Goal: Feedback & Contribution: Submit feedback/report problem

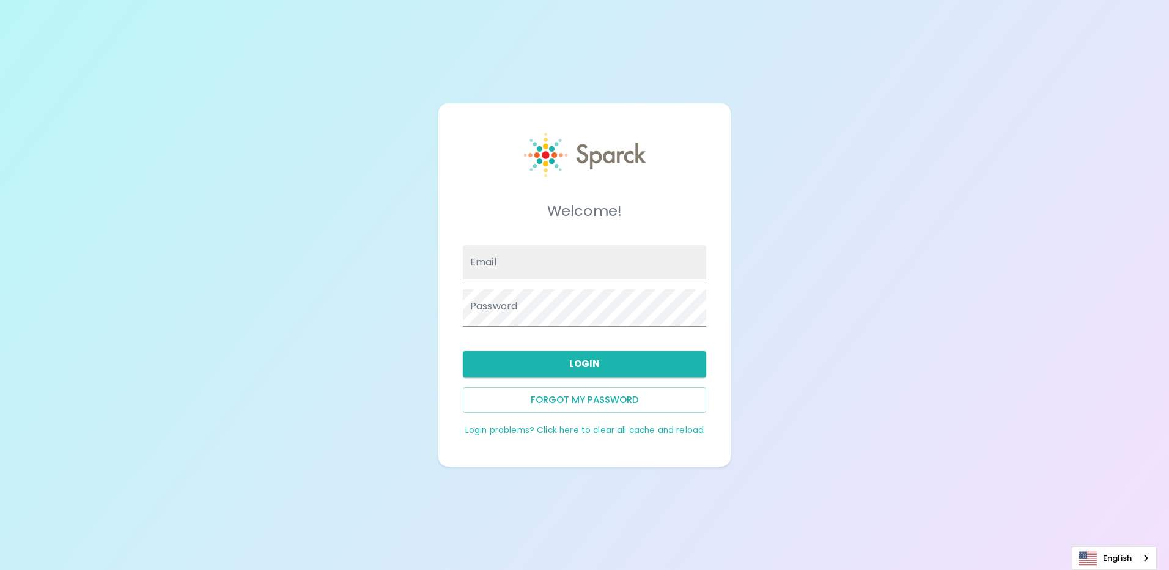
click at [686, 7] on div "Welcome! Email Password Login Forgot my password Login problems? Click here to …" at bounding box center [584, 285] width 1169 height 570
click at [547, 267] on input "Email" at bounding box center [584, 262] width 243 height 34
type input "[EMAIL_ADDRESS][DOMAIN_NAME]"
click at [562, 351] on button "Login" at bounding box center [584, 364] width 243 height 26
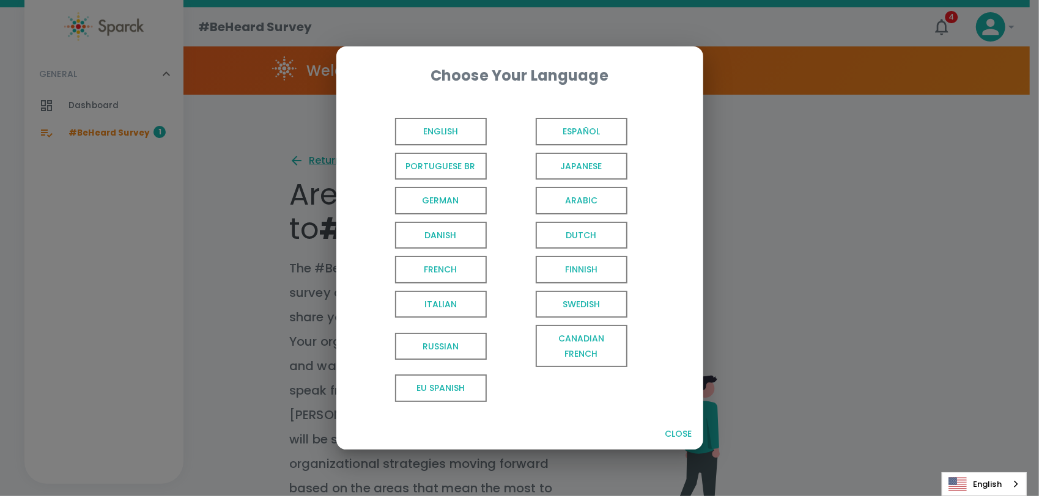
click at [468, 118] on span "English" at bounding box center [441, 132] width 92 height 28
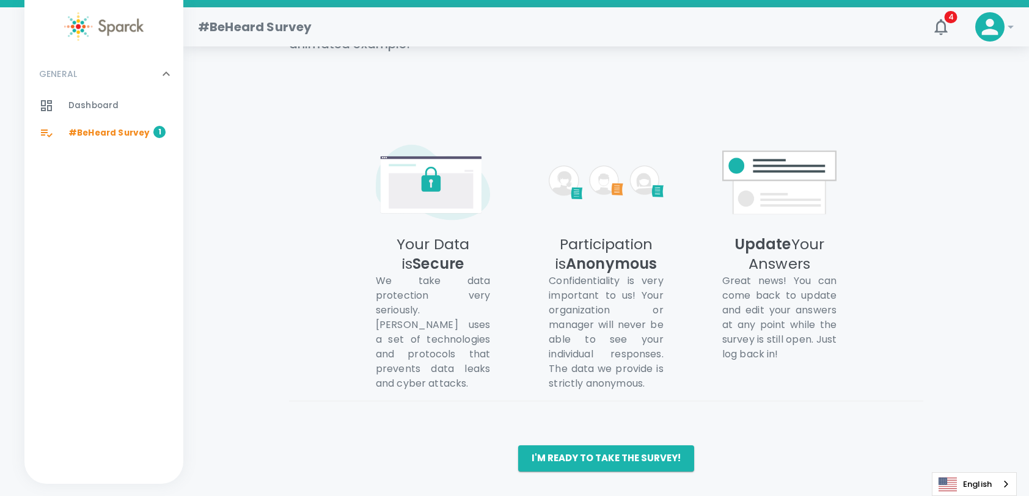
scroll to position [1061, 0]
click at [637, 465] on button "I'm ready to take the survey!" at bounding box center [606, 459] width 176 height 26
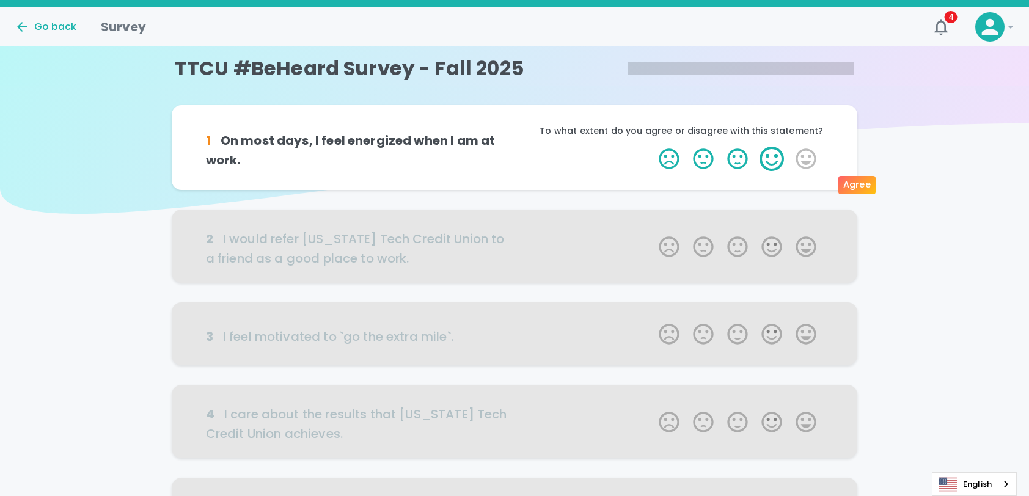
click at [774, 171] on label "4 Stars" at bounding box center [772, 159] width 34 height 24
click at [652, 147] on input "4 Stars" at bounding box center [652, 146] width 1 height 1
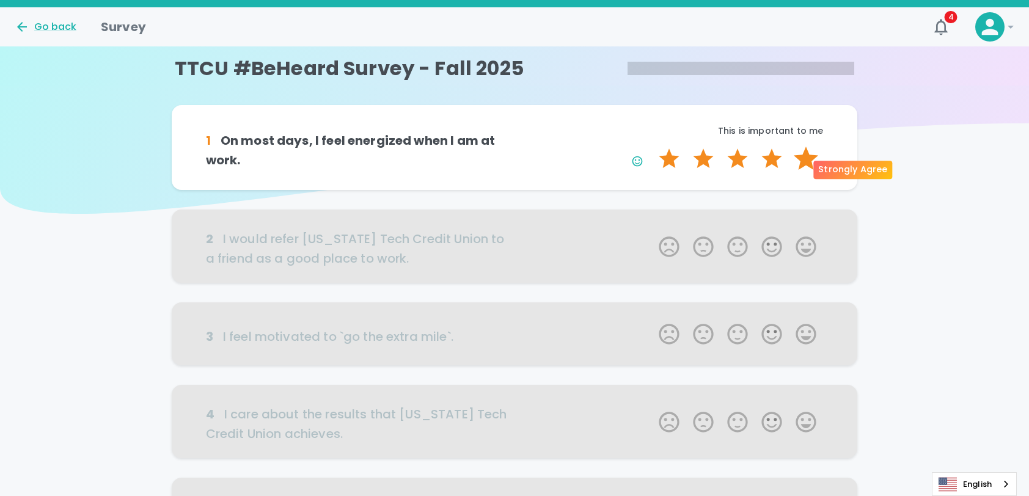
click at [803, 171] on label "5 Stars" at bounding box center [806, 159] width 34 height 24
click at [652, 147] on input "5 Stars" at bounding box center [652, 146] width 1 height 1
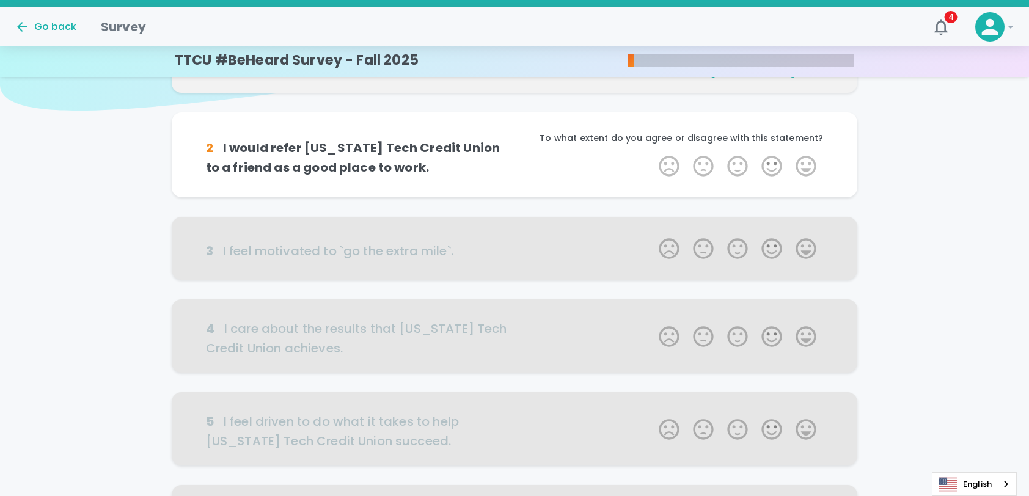
scroll to position [108, 0]
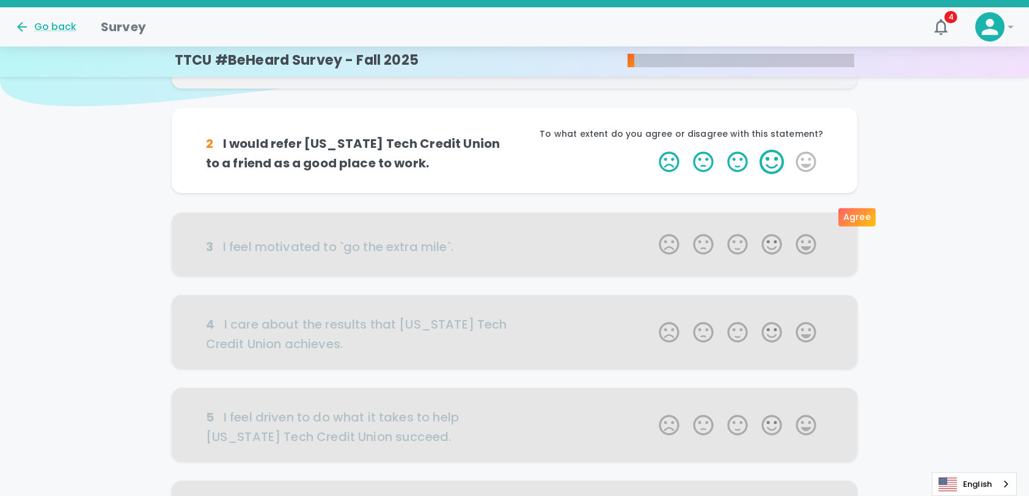
click at [778, 174] on label "4 Stars" at bounding box center [772, 162] width 34 height 24
click at [652, 150] on input "4 Stars" at bounding box center [652, 149] width 1 height 1
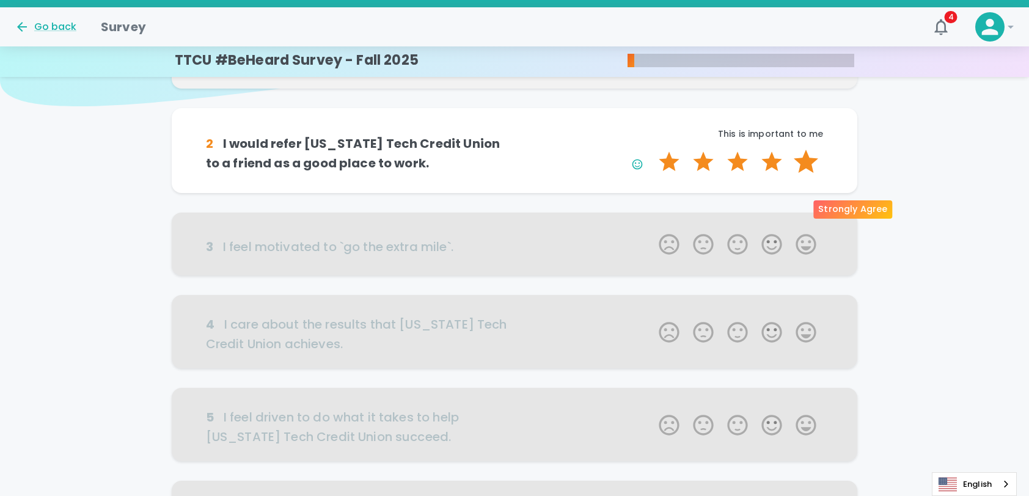
click at [798, 174] on label "5 Stars" at bounding box center [806, 162] width 34 height 24
click at [652, 150] on input "5 Stars" at bounding box center [652, 149] width 1 height 1
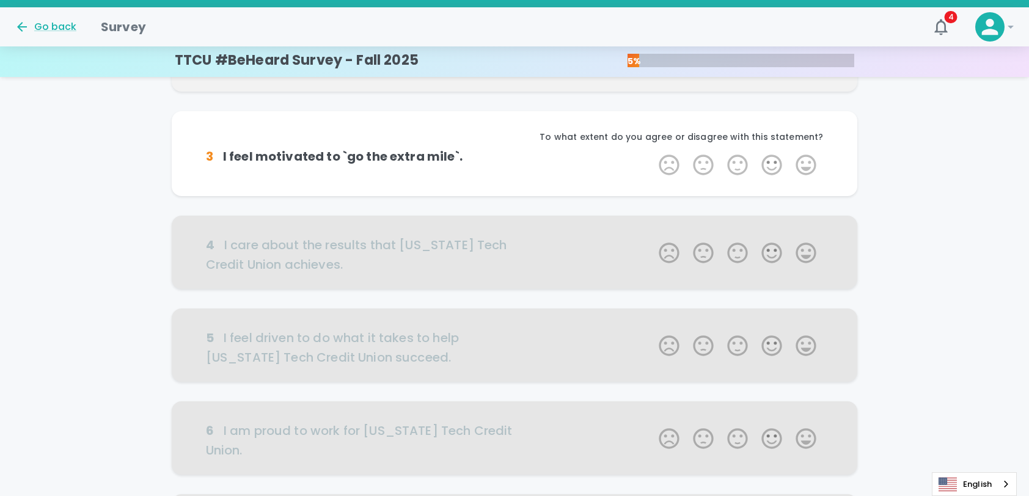
scroll to position [276, 0]
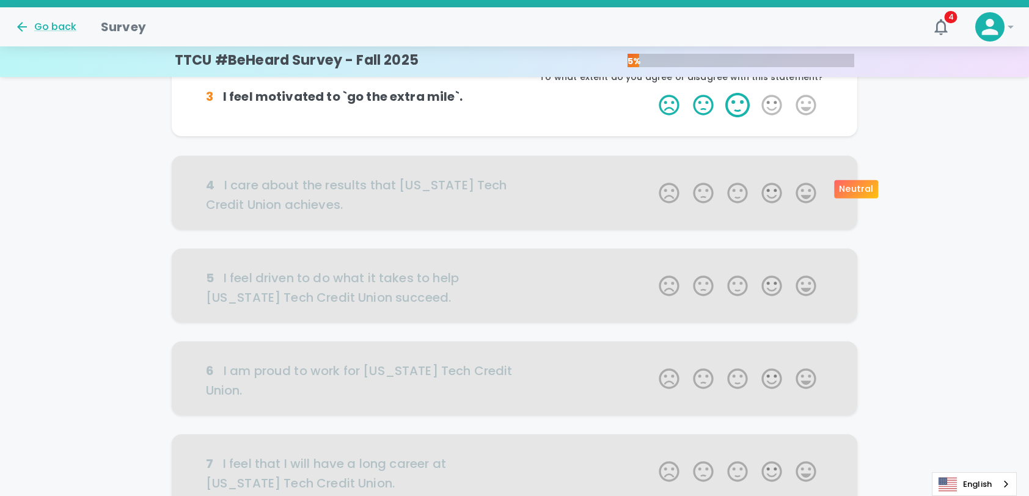
click at [743, 117] on label "3 Stars" at bounding box center [738, 105] width 34 height 24
click at [652, 93] on input "3 Stars" at bounding box center [652, 92] width 1 height 1
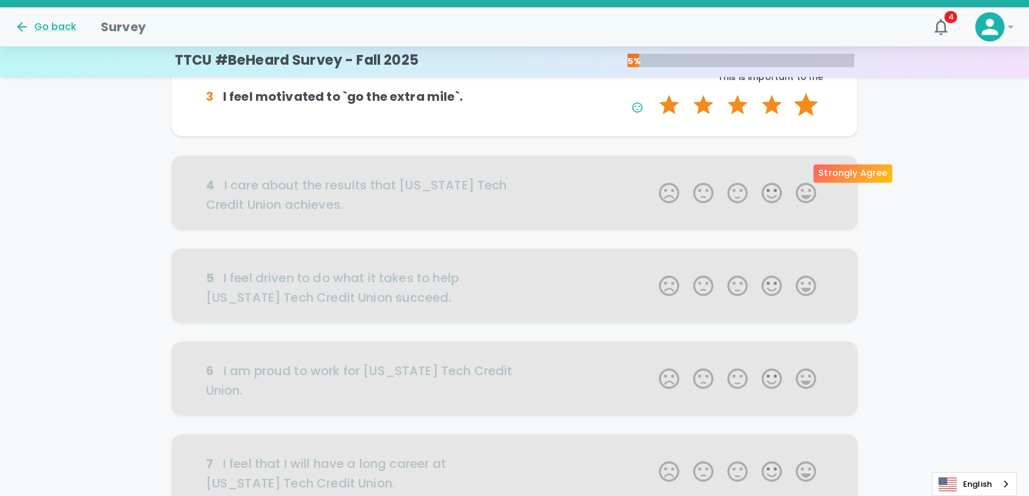
click at [802, 117] on label "5 Stars" at bounding box center [806, 105] width 34 height 24
click at [652, 93] on input "5 Stars" at bounding box center [652, 92] width 1 height 1
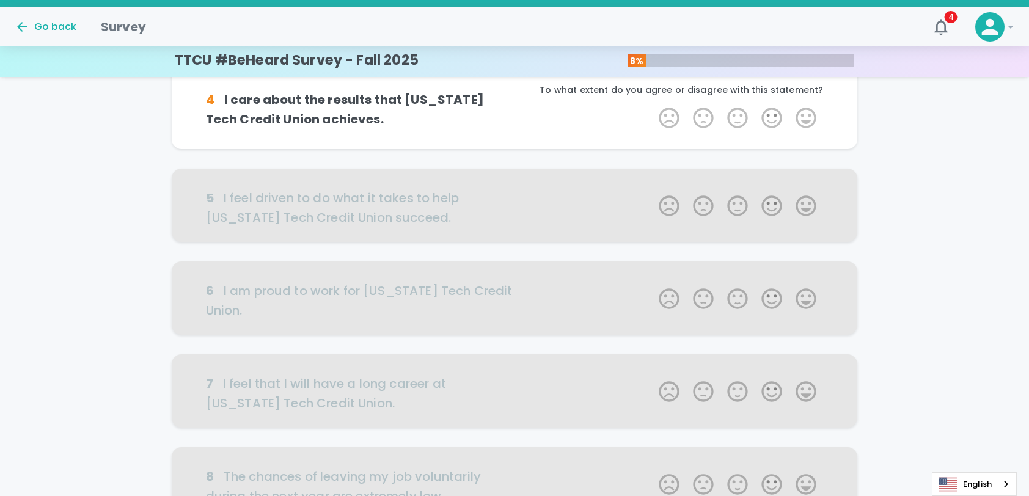
scroll to position [384, 0]
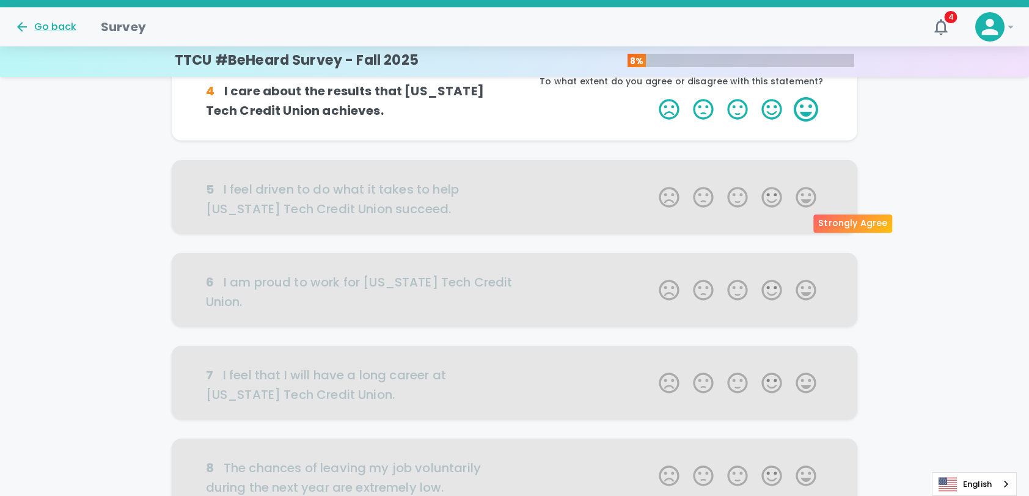
click at [796, 122] on label "5 Stars" at bounding box center [806, 109] width 34 height 24
click at [652, 97] on input "5 Stars" at bounding box center [652, 97] width 1 height 1
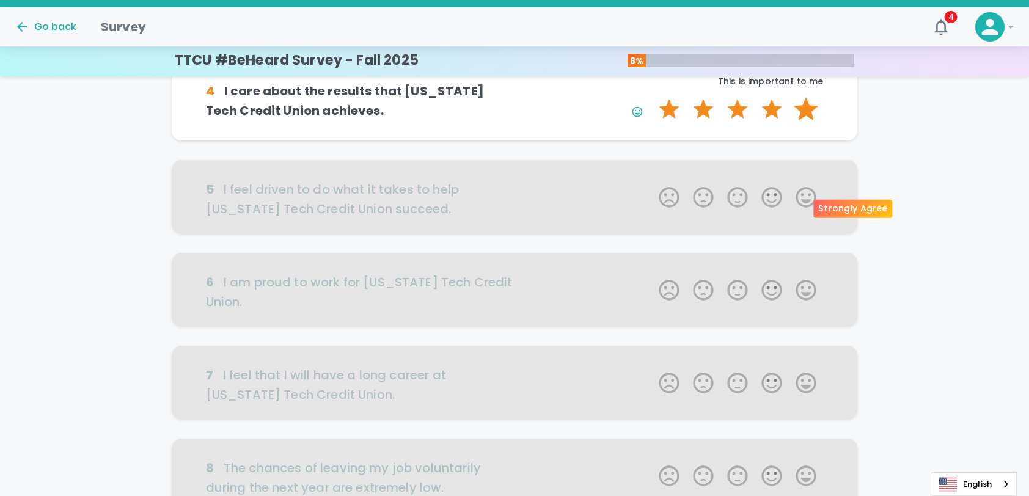
click at [797, 122] on label "5 Stars" at bounding box center [806, 109] width 34 height 24
click at [652, 97] on input "5 Stars" at bounding box center [652, 97] width 1 height 1
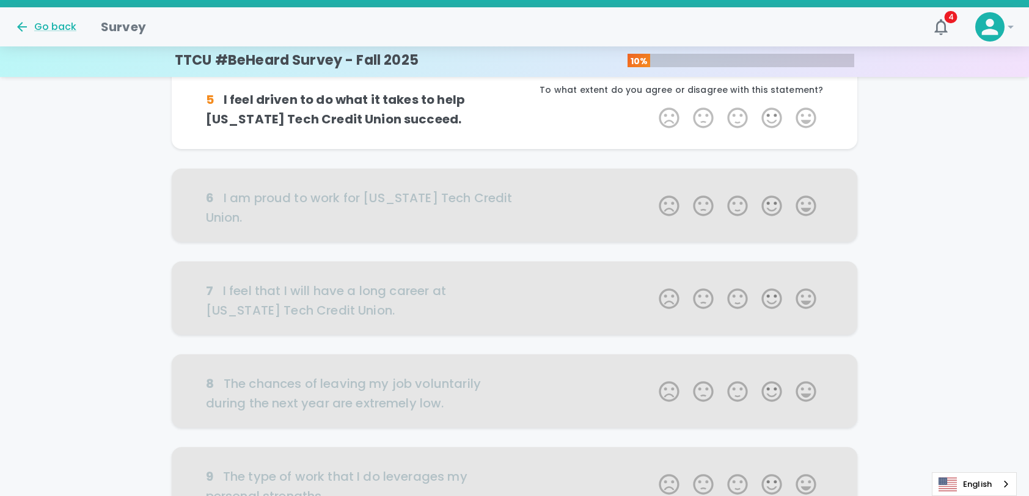
scroll to position [491, 0]
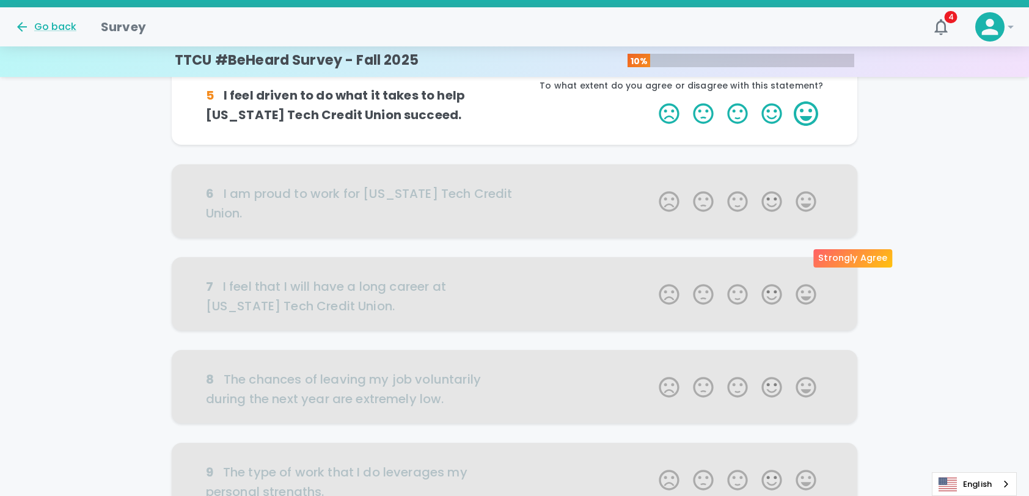
click at [806, 126] on label "5 Stars" at bounding box center [806, 113] width 34 height 24
click at [652, 101] on input "5 Stars" at bounding box center [652, 101] width 1 height 1
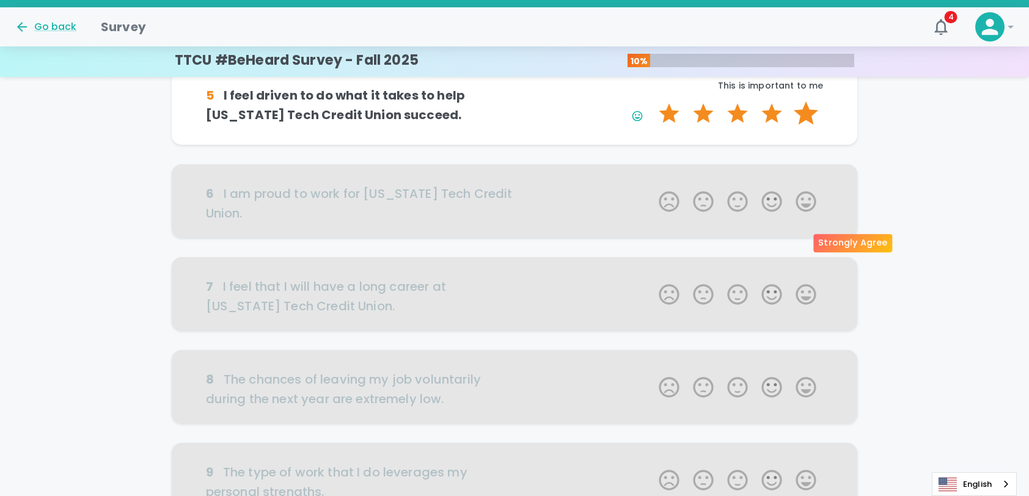
click at [808, 126] on label "5 Stars" at bounding box center [806, 113] width 34 height 24
click at [652, 101] on input "5 Stars" at bounding box center [652, 101] width 1 height 1
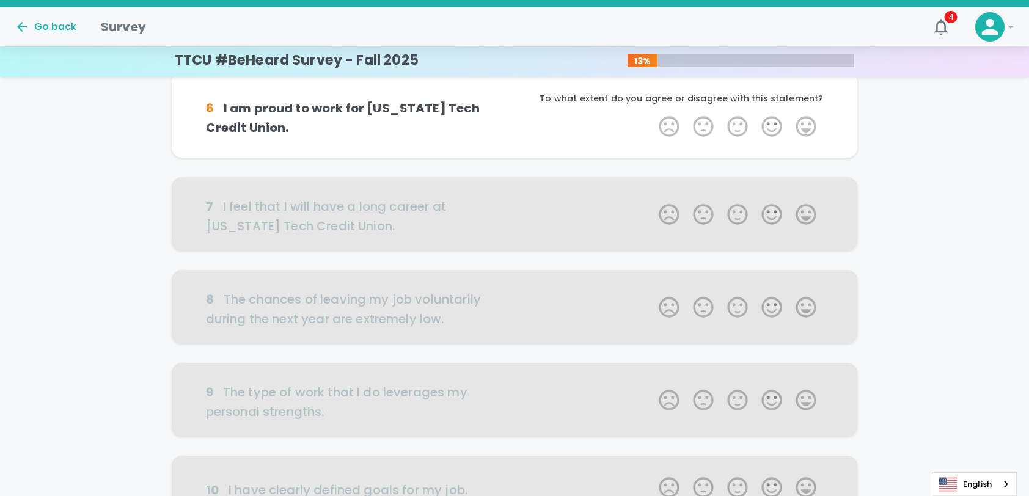
scroll to position [599, 0]
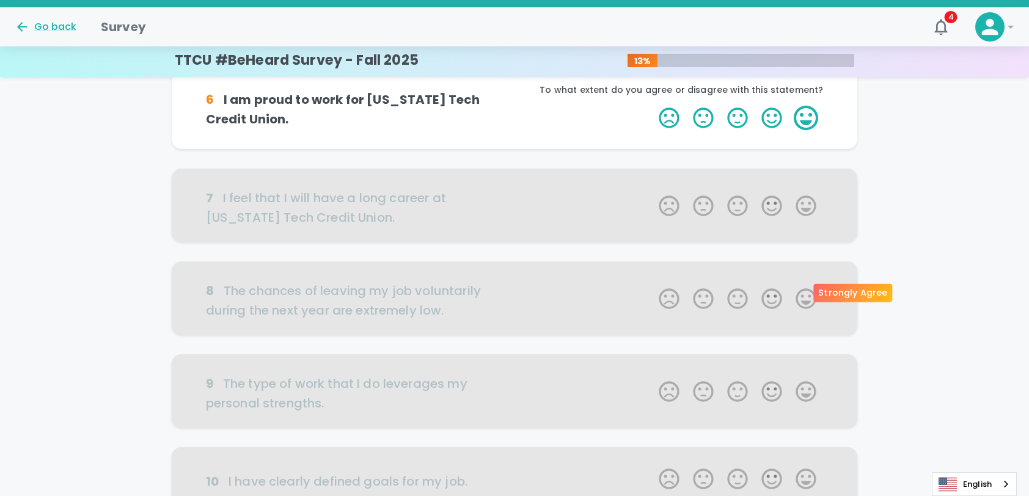
click at [800, 130] on label "5 Stars" at bounding box center [806, 118] width 34 height 24
click at [652, 106] on input "5 Stars" at bounding box center [652, 105] width 1 height 1
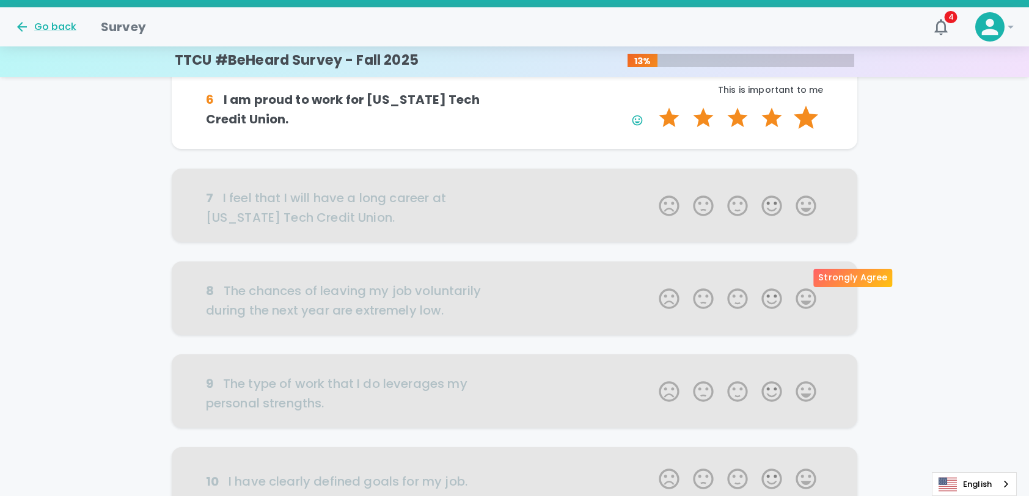
click at [803, 130] on label "5 Stars" at bounding box center [806, 118] width 34 height 24
click at [652, 106] on input "5 Stars" at bounding box center [652, 105] width 1 height 1
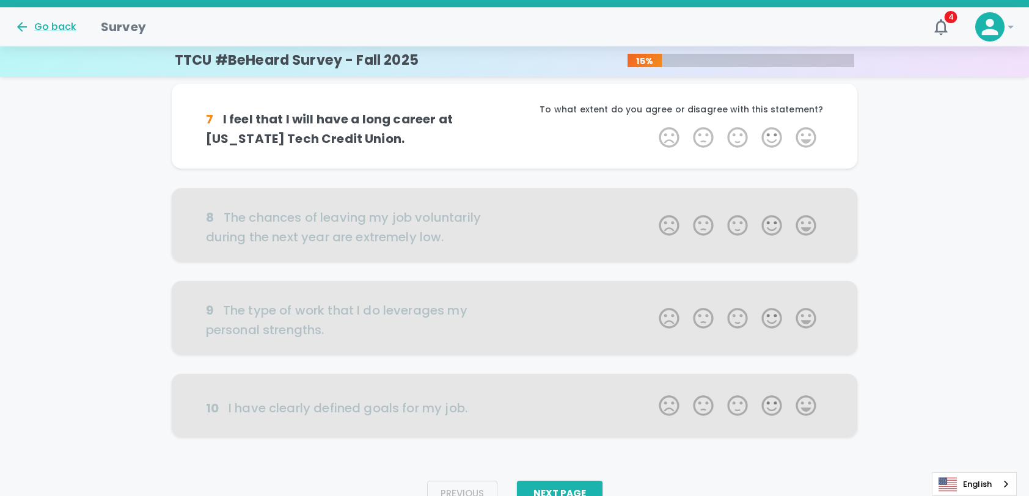
scroll to position [707, 0]
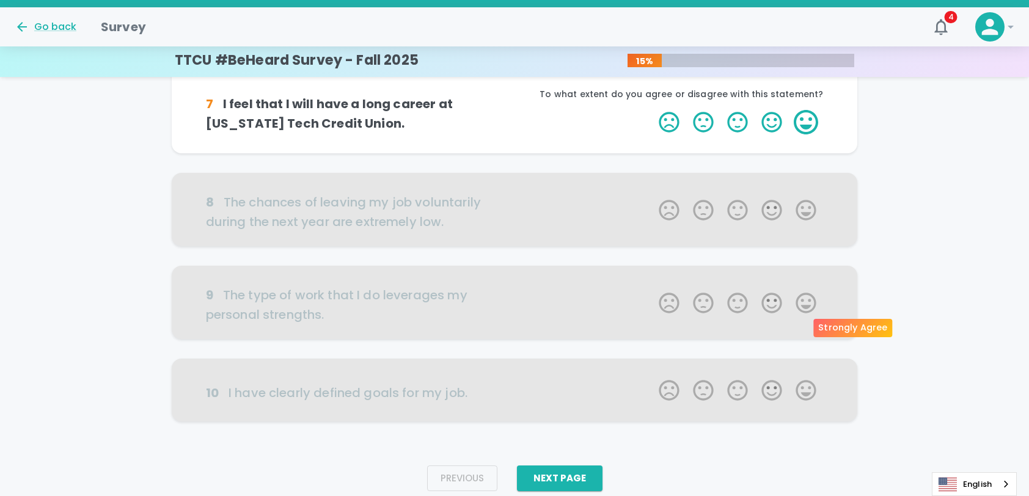
click at [805, 134] on label "5 Stars" at bounding box center [806, 122] width 34 height 24
click at [652, 110] on input "5 Stars" at bounding box center [652, 109] width 1 height 1
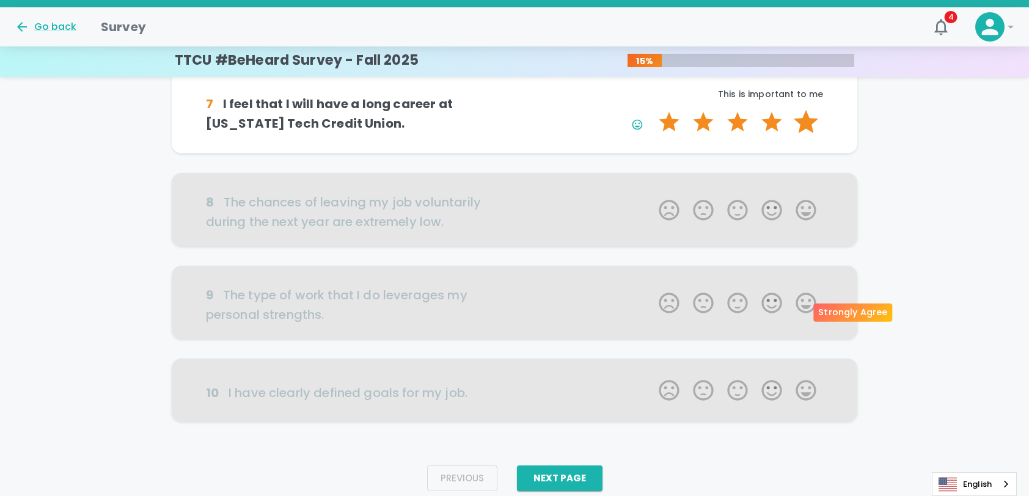
click at [806, 134] on label "5 Stars" at bounding box center [806, 122] width 34 height 24
click at [652, 110] on input "5 Stars" at bounding box center [652, 109] width 1 height 1
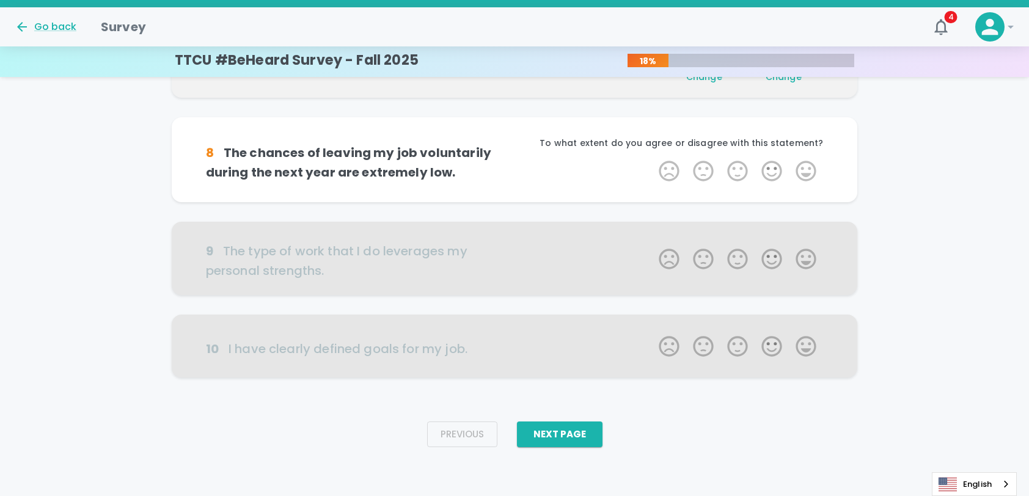
scroll to position [936, 0]
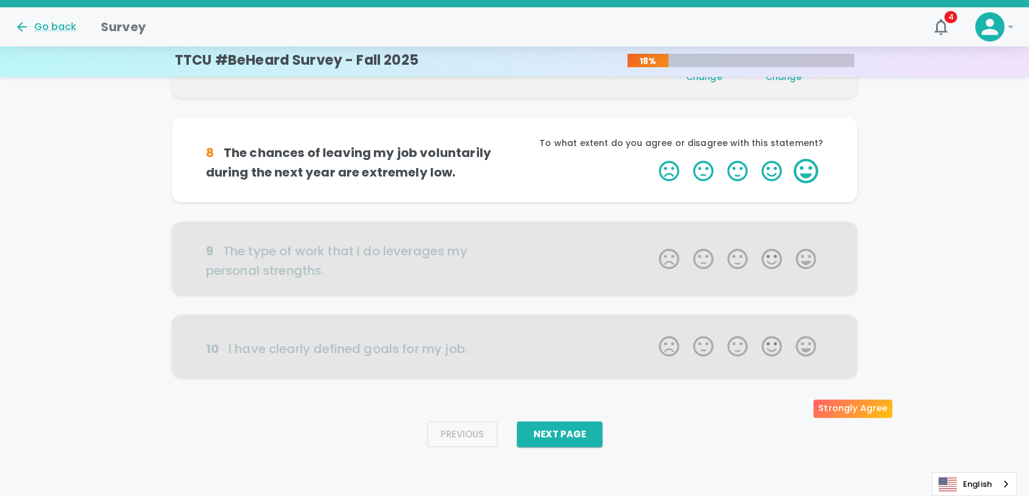
click at [803, 183] on label "5 Stars" at bounding box center [806, 171] width 34 height 24
click at [652, 159] on input "5 Stars" at bounding box center [652, 158] width 1 height 1
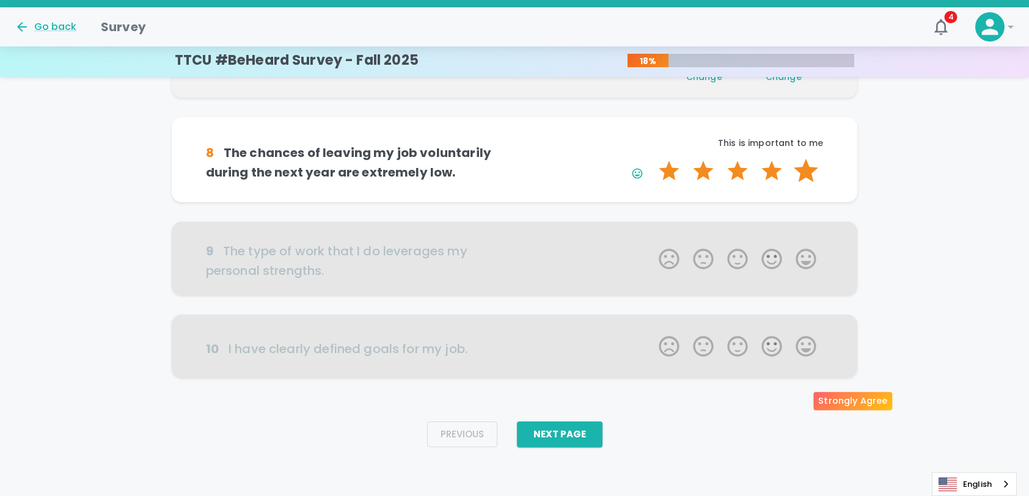
click at [806, 183] on label "5 Stars" at bounding box center [806, 171] width 34 height 24
click at [652, 159] on input "5 Stars" at bounding box center [652, 158] width 1 height 1
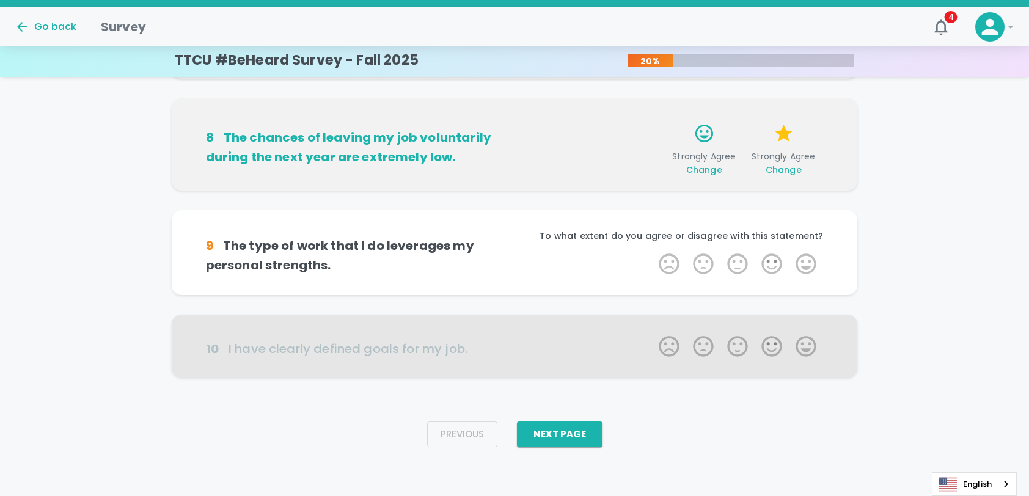
scroll to position [1042, 0]
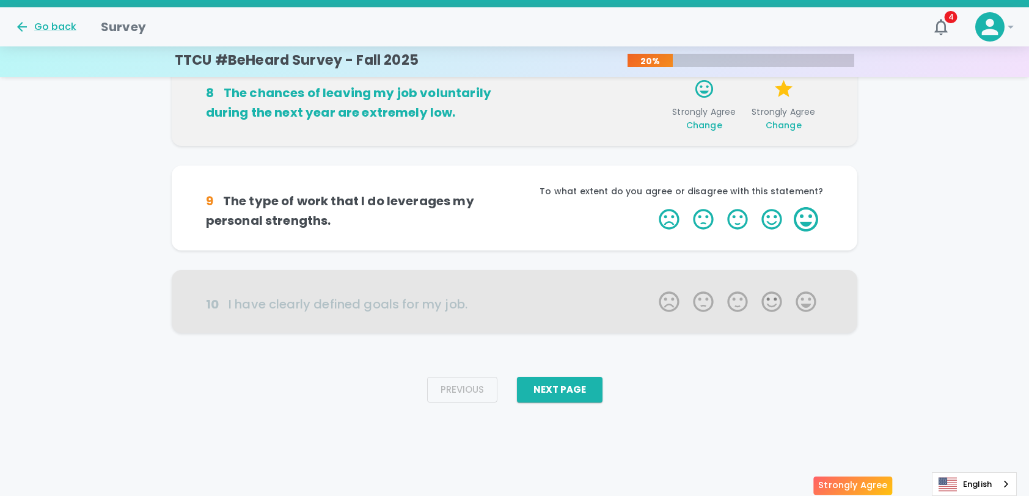
click at [801, 232] on label "5 Stars" at bounding box center [806, 219] width 34 height 24
click at [652, 207] on input "5 Stars" at bounding box center [652, 207] width 1 height 1
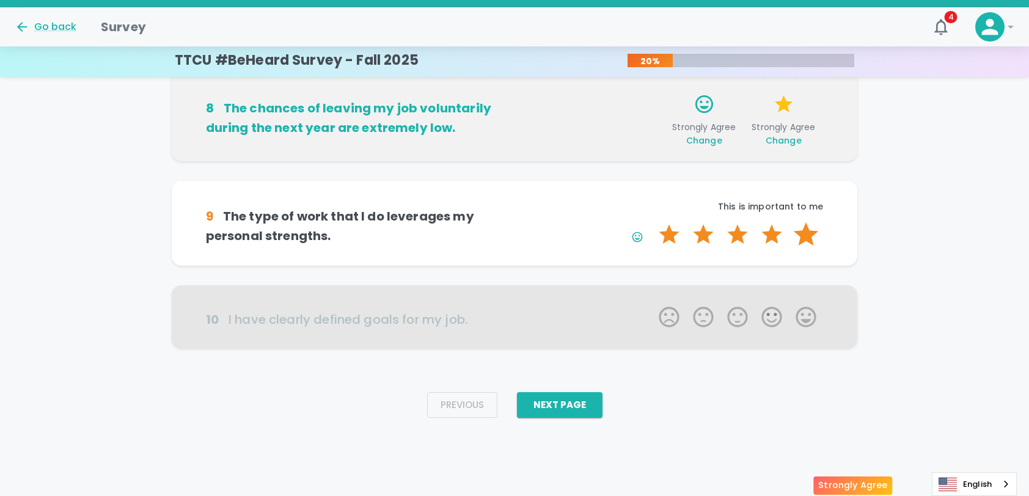
click at [811, 247] on label "5 Stars" at bounding box center [806, 234] width 34 height 24
click at [652, 222] on input "5 Stars" at bounding box center [652, 222] width 1 height 1
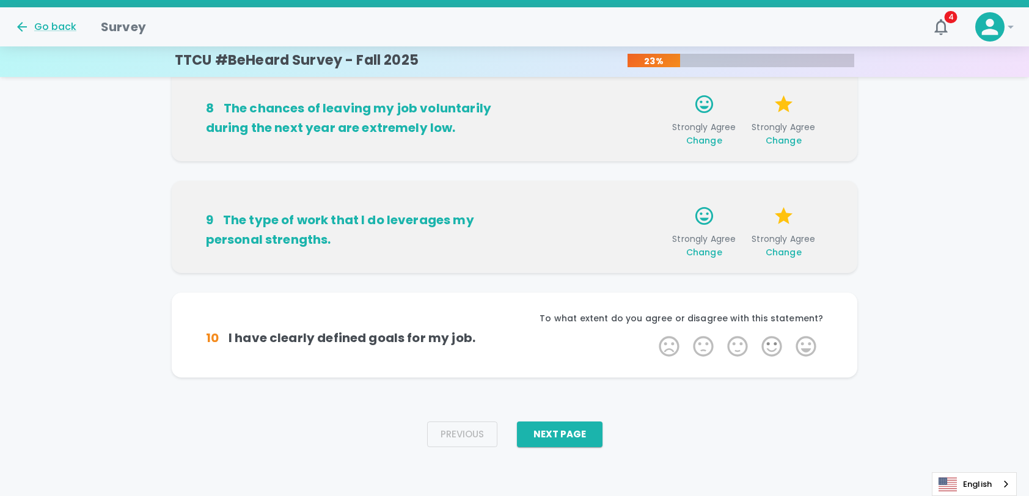
scroll to position [1063, 0]
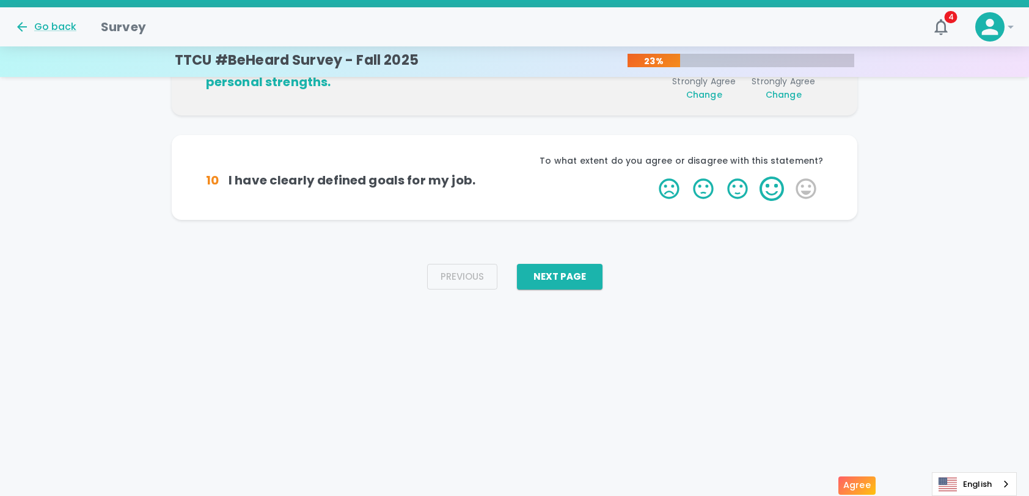
click at [770, 201] on label "4 Stars" at bounding box center [772, 189] width 34 height 24
click at [652, 177] on input "4 Stars" at bounding box center [652, 176] width 1 height 1
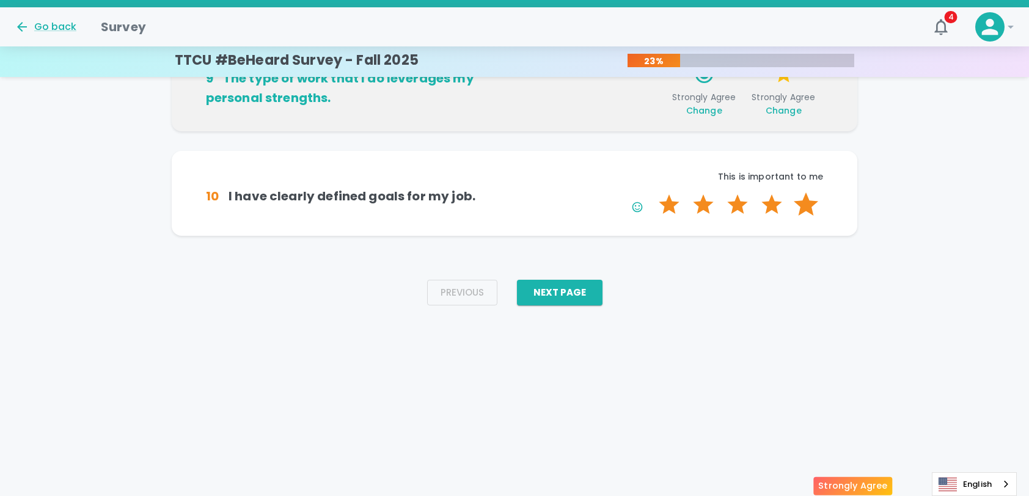
click at [800, 217] on label "5 Stars" at bounding box center [806, 205] width 34 height 24
click at [652, 193] on input "5 Stars" at bounding box center [652, 192] width 1 height 1
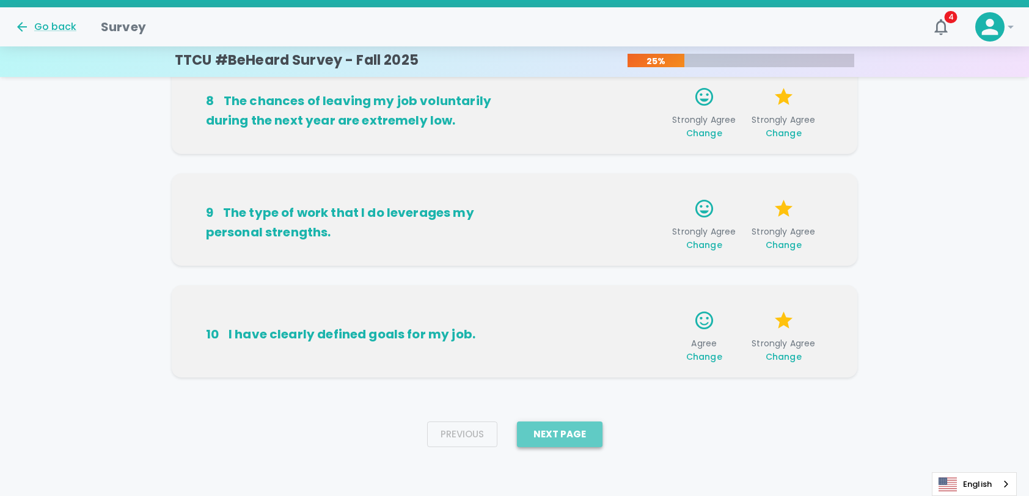
click at [551, 447] on button "Next Page" at bounding box center [560, 435] width 86 height 26
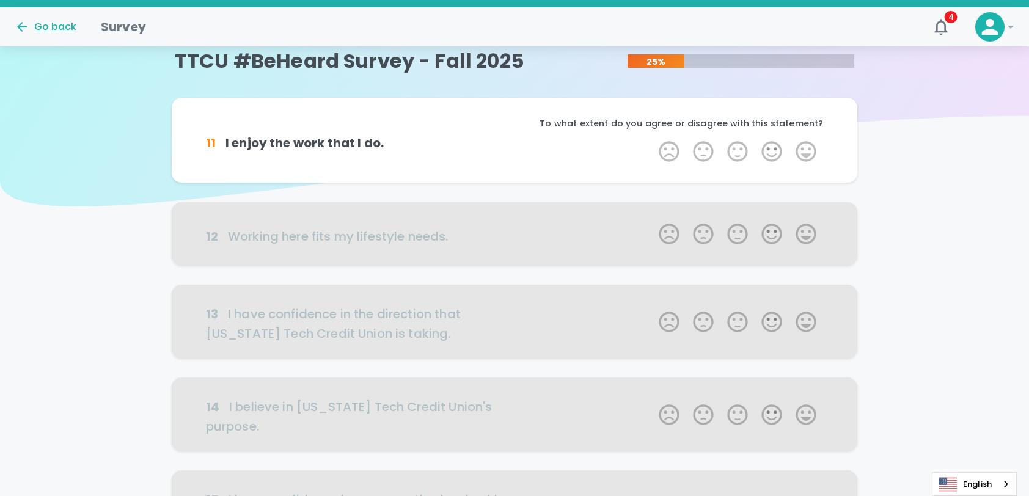
scroll to position [0, 0]
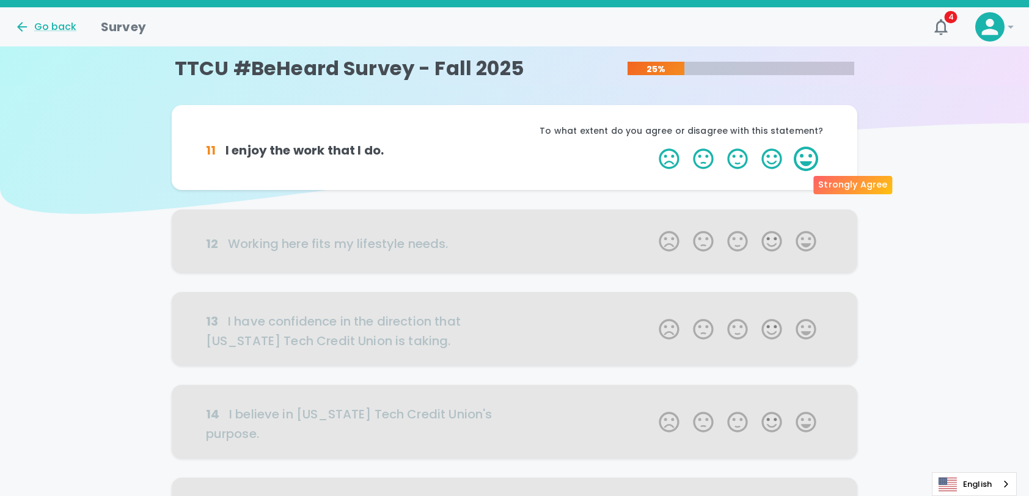
click at [802, 171] on label "5 Stars" at bounding box center [806, 159] width 34 height 24
click at [652, 147] on input "5 Stars" at bounding box center [652, 146] width 1 height 1
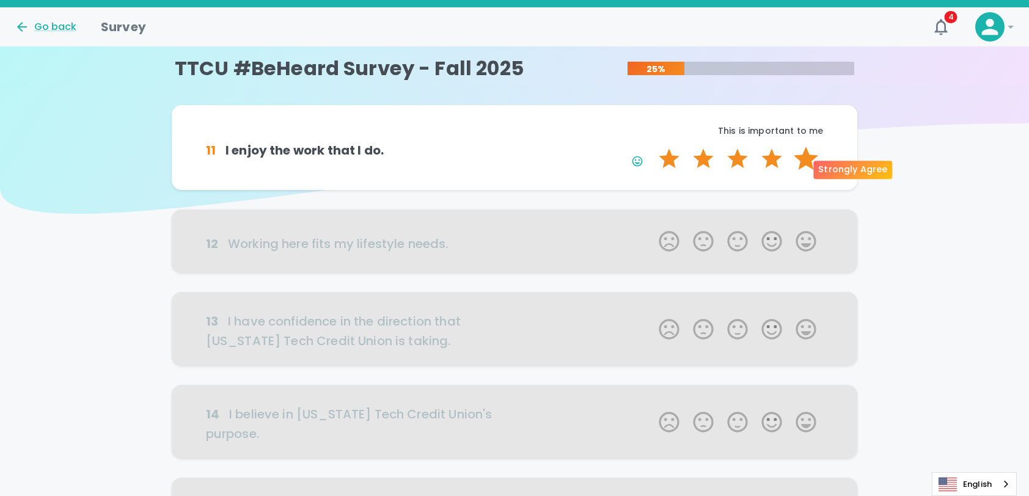
click at [806, 171] on label "5 Stars" at bounding box center [806, 159] width 34 height 24
click at [652, 147] on input "5 Stars" at bounding box center [652, 146] width 1 height 1
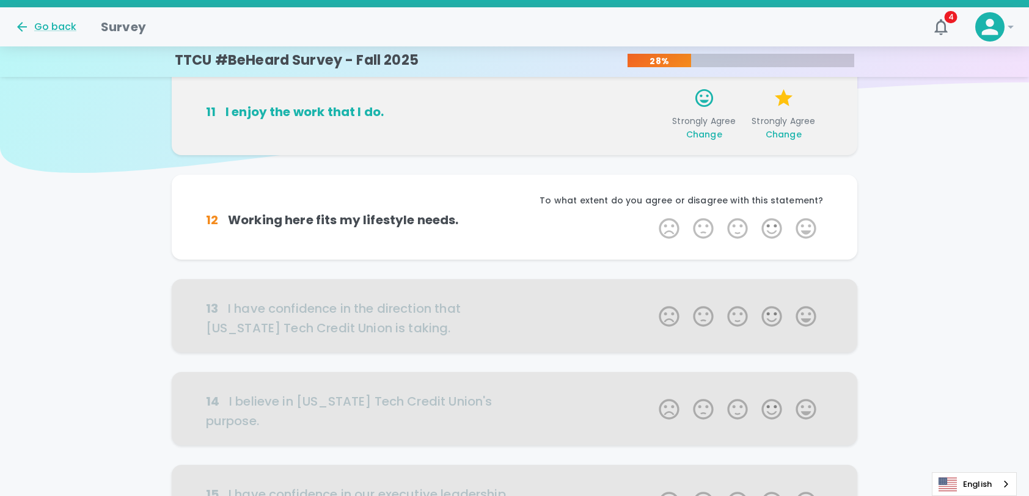
scroll to position [108, 0]
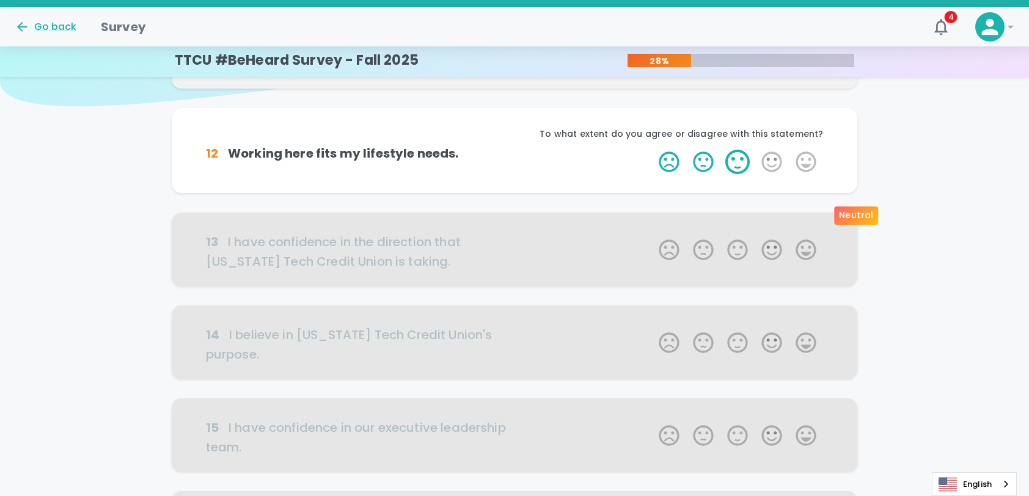
click at [734, 174] on label "3 Stars" at bounding box center [738, 162] width 34 height 24
click at [652, 150] on input "3 Stars" at bounding box center [652, 149] width 1 height 1
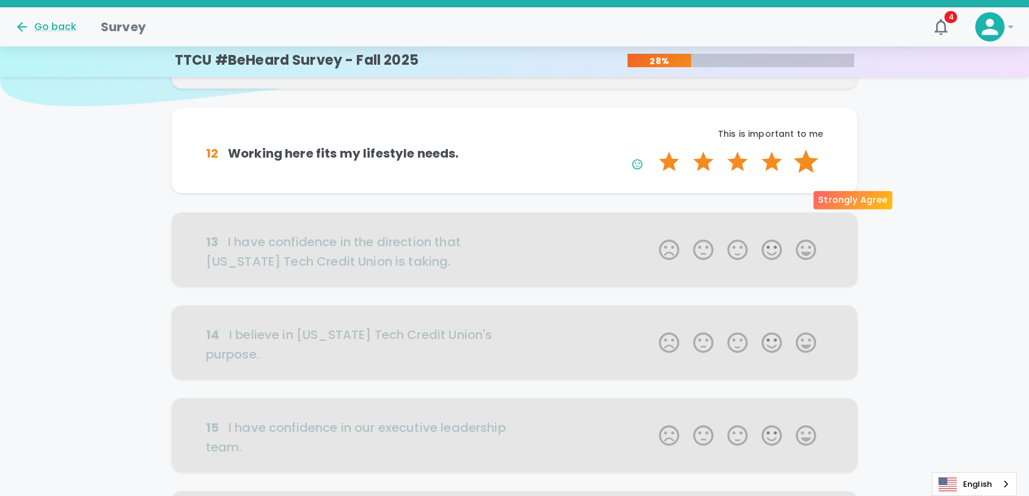
click at [807, 174] on label "5 Stars" at bounding box center [806, 162] width 34 height 24
click at [652, 150] on input "5 Stars" at bounding box center [652, 149] width 1 height 1
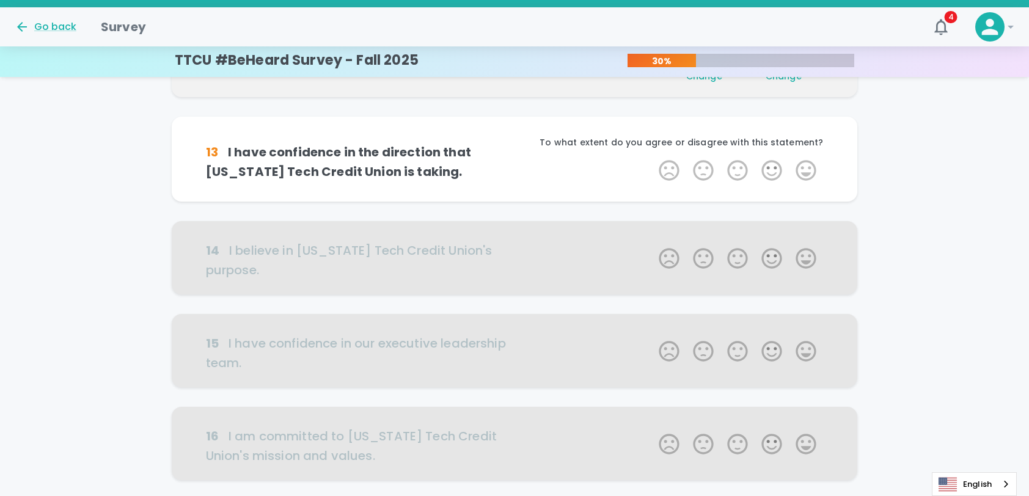
scroll to position [215, 0]
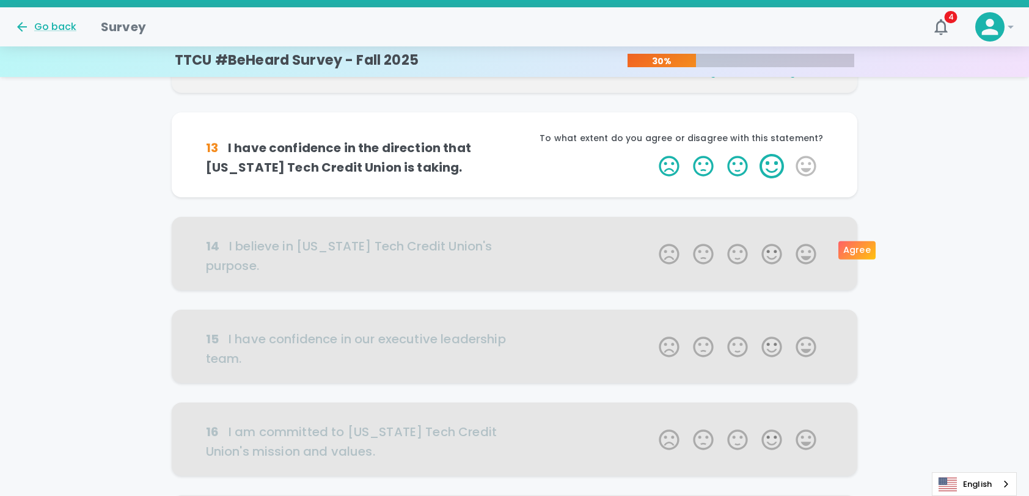
click at [762, 178] on label "4 Stars" at bounding box center [772, 166] width 34 height 24
click at [652, 154] on input "4 Stars" at bounding box center [652, 153] width 1 height 1
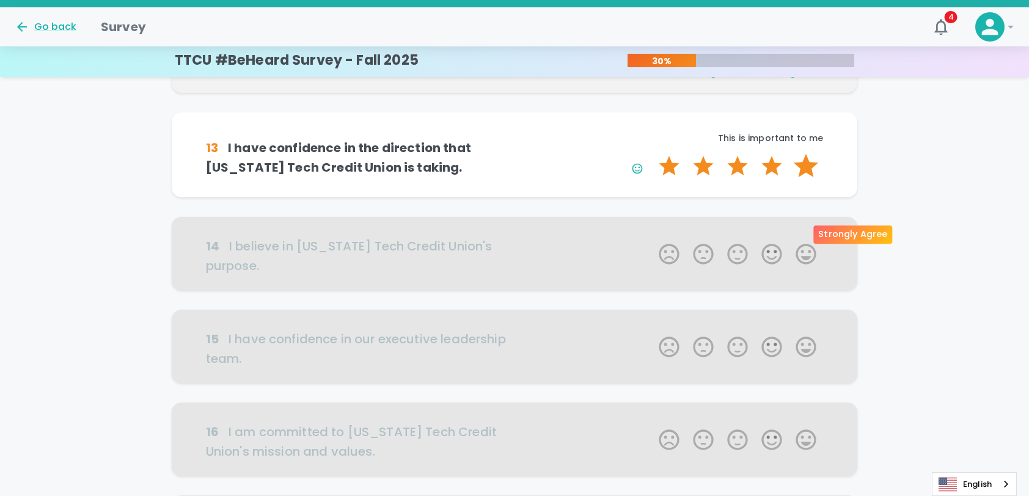
click at [796, 178] on label "5 Stars" at bounding box center [806, 166] width 34 height 24
click at [652, 154] on input "5 Stars" at bounding box center [652, 153] width 1 height 1
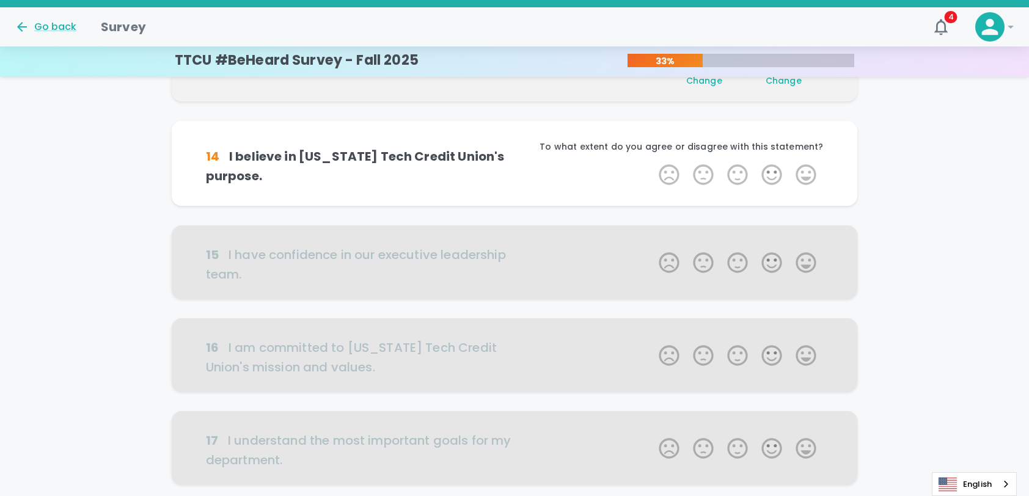
scroll to position [323, 0]
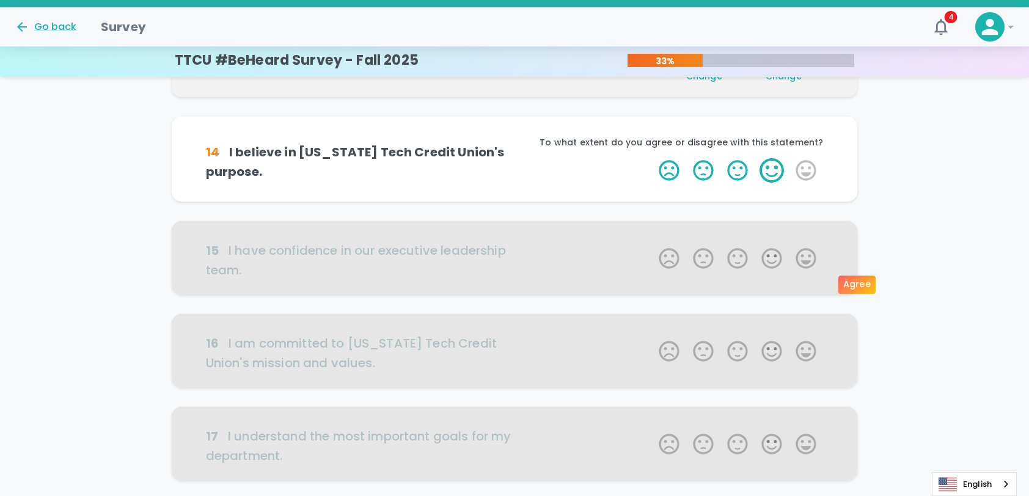
click at [776, 183] on label "4 Stars" at bounding box center [772, 170] width 34 height 24
click at [652, 158] on input "4 Stars" at bounding box center [652, 158] width 1 height 1
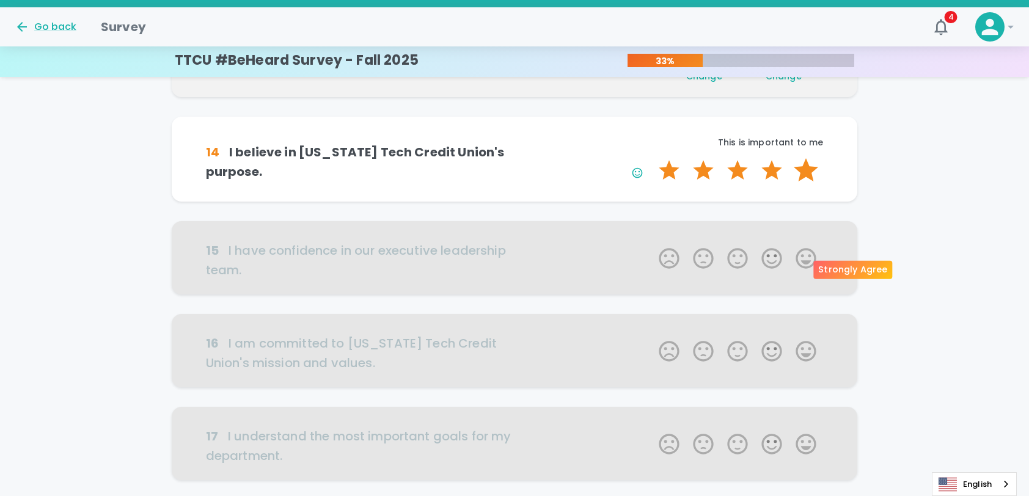
click at [807, 183] on label "5 Stars" at bounding box center [806, 170] width 34 height 24
click at [652, 158] on input "5 Stars" at bounding box center [652, 158] width 1 height 1
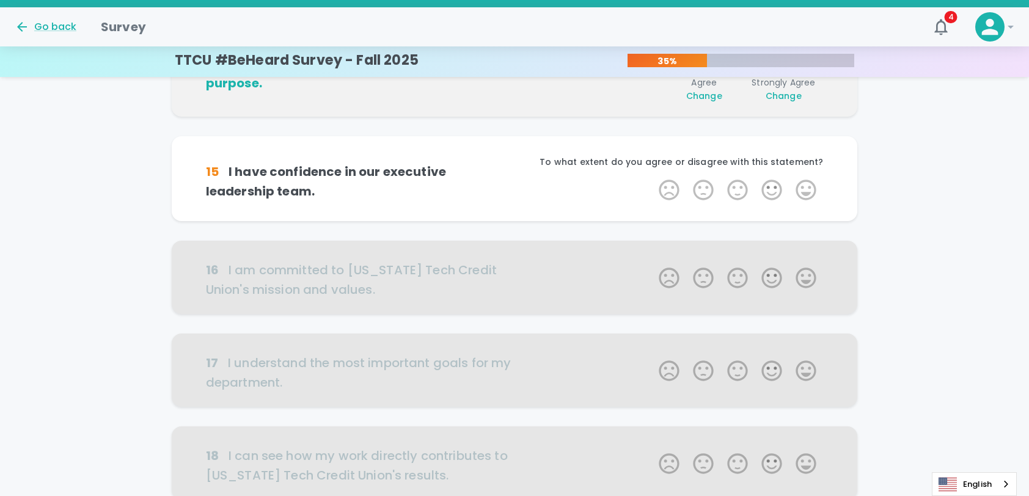
scroll to position [430, 0]
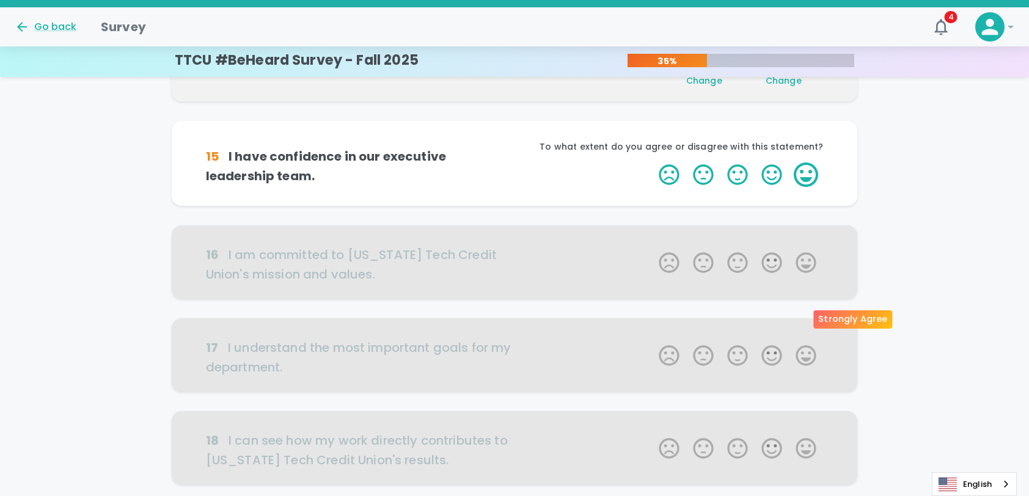
click at [808, 187] on label "5 Stars" at bounding box center [806, 175] width 34 height 24
click at [652, 163] on input "5 Stars" at bounding box center [652, 162] width 1 height 1
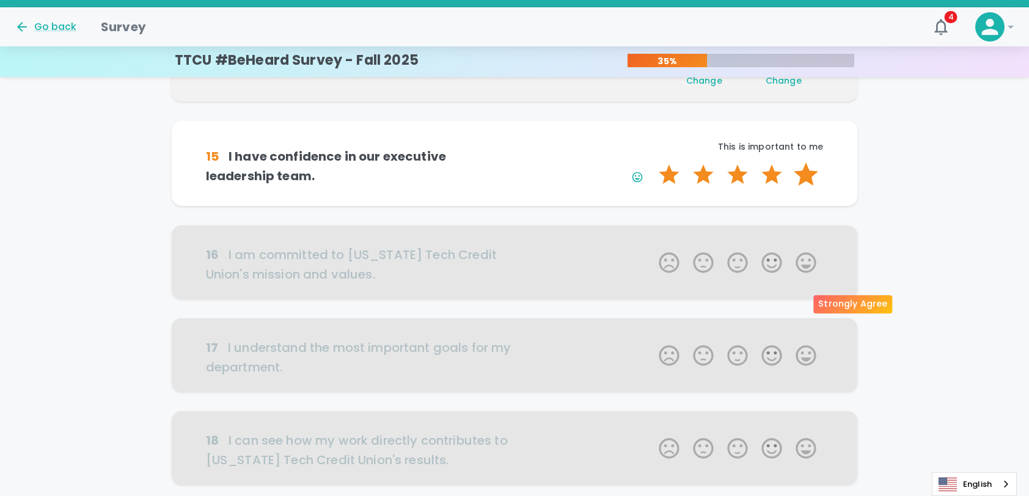
click at [806, 187] on label "5 Stars" at bounding box center [806, 175] width 34 height 24
click at [652, 163] on input "5 Stars" at bounding box center [652, 162] width 1 height 1
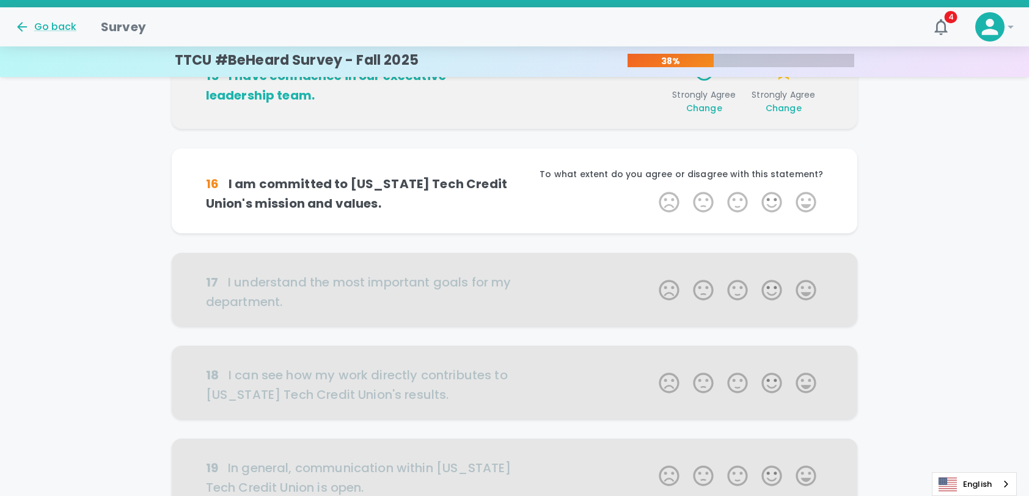
scroll to position [538, 0]
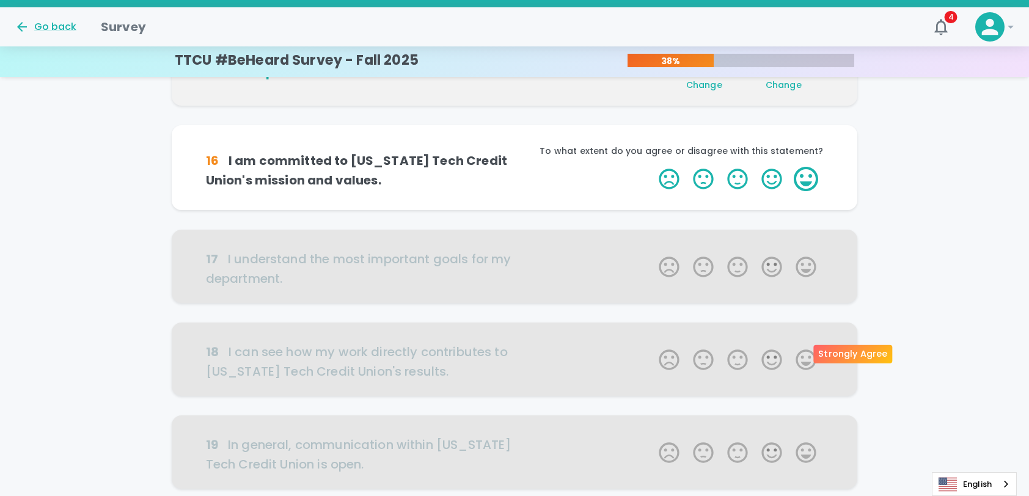
click at [802, 191] on label "5 Stars" at bounding box center [806, 179] width 34 height 24
click at [652, 167] on input "5 Stars" at bounding box center [652, 166] width 1 height 1
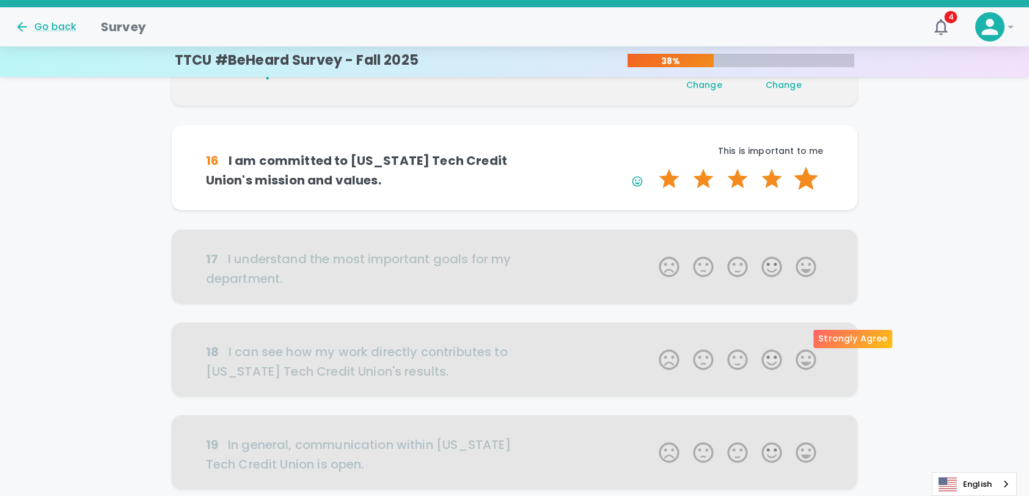
click at [803, 191] on label "5 Stars" at bounding box center [806, 179] width 34 height 24
click at [652, 167] on input "5 Stars" at bounding box center [652, 166] width 1 height 1
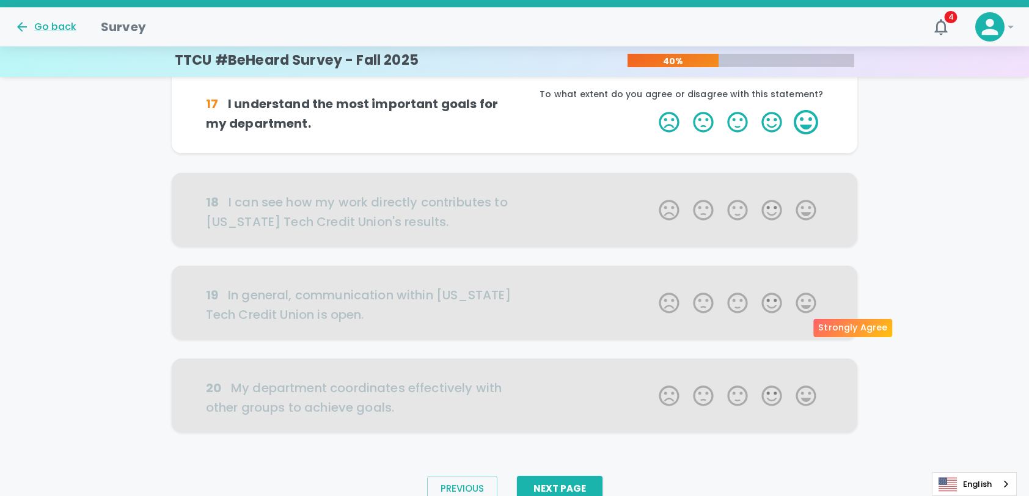
scroll to position [768, 0]
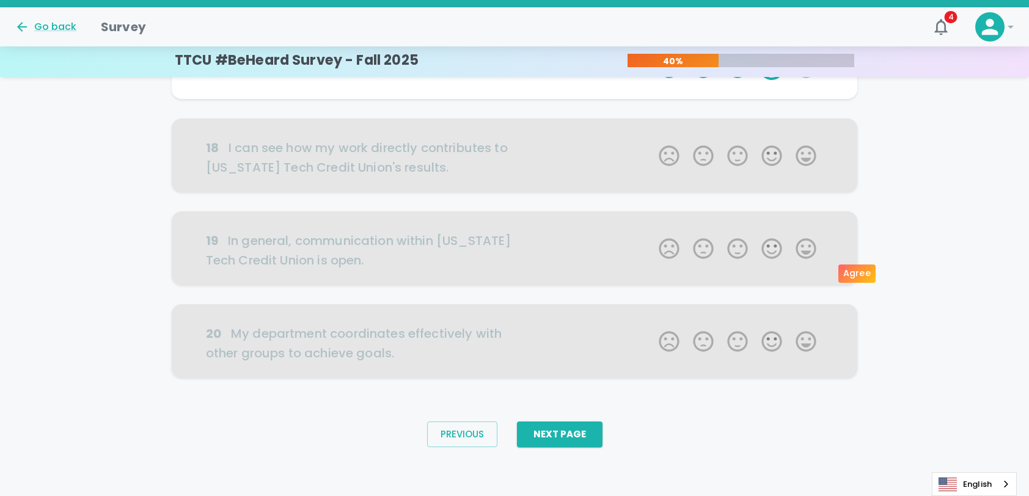
click at [781, 80] on label "4 Stars" at bounding box center [772, 68] width 34 height 24
click at [652, 56] on input "4 Stars" at bounding box center [652, 55] width 1 height 1
click at [805, 80] on label "5 Stars" at bounding box center [806, 68] width 34 height 24
click at [652, 56] on input "5 Stars" at bounding box center [652, 55] width 1 height 1
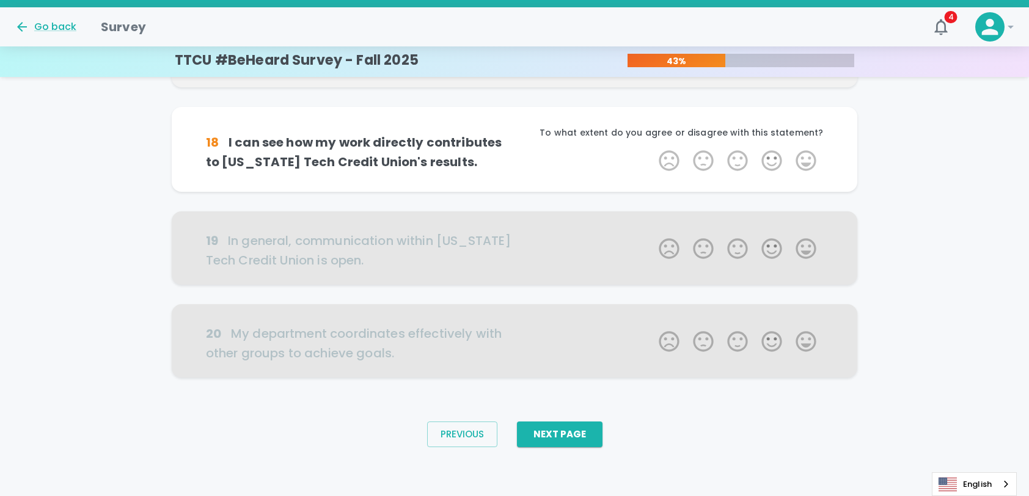
scroll to position [936, 0]
click at [781, 173] on label "4 Stars" at bounding box center [772, 161] width 34 height 24
click at [652, 149] on input "4 Stars" at bounding box center [652, 148] width 1 height 1
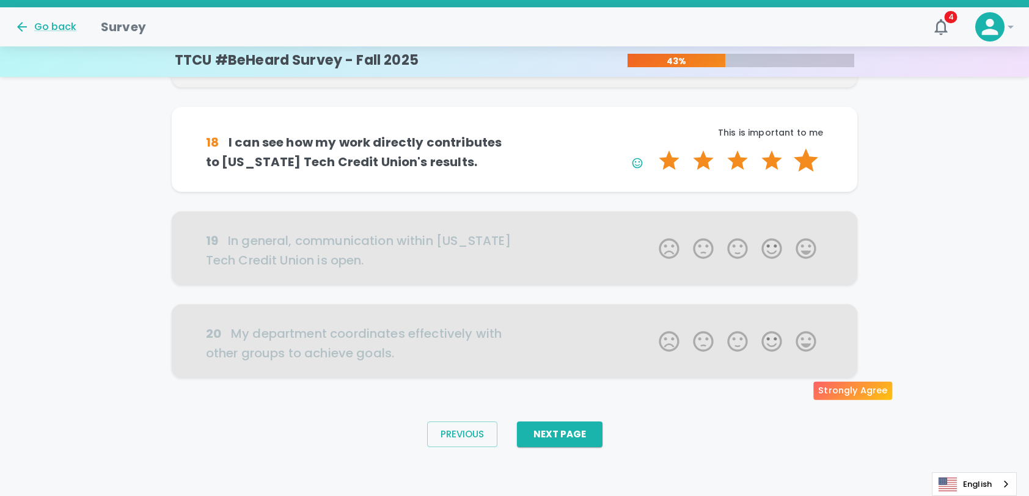
click at [803, 173] on label "5 Stars" at bounding box center [806, 161] width 34 height 24
click at [652, 149] on input "5 Stars" at bounding box center [652, 148] width 1 height 1
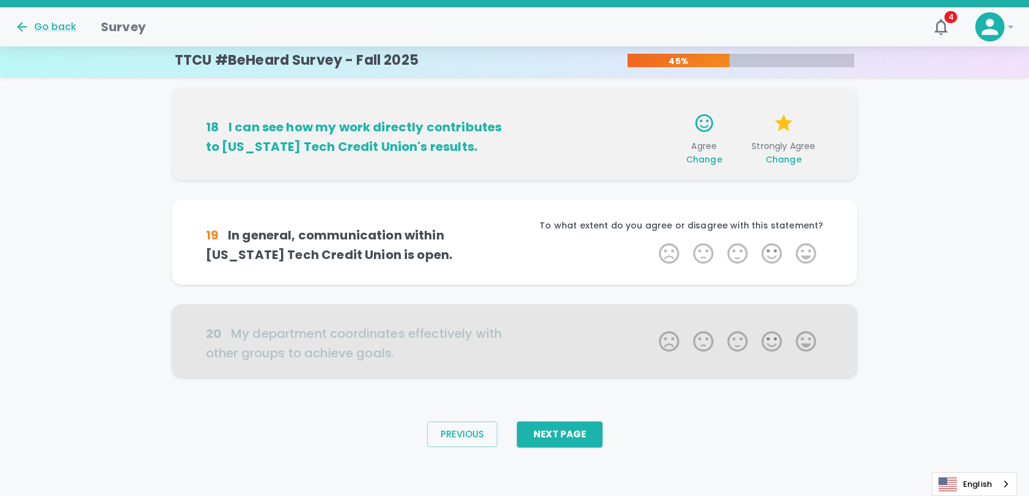
scroll to position [1044, 0]
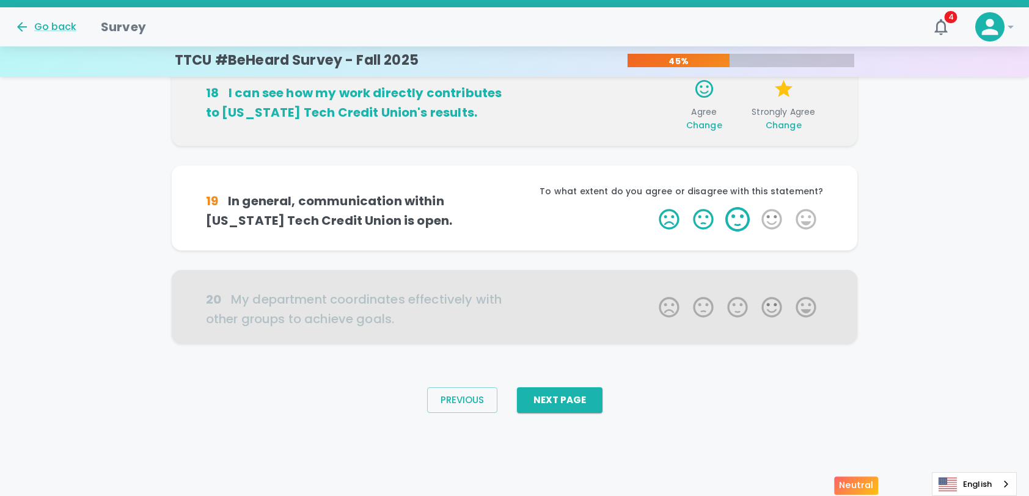
click at [743, 232] on label "3 Stars" at bounding box center [738, 219] width 34 height 24
click at [652, 207] on input "3 Stars" at bounding box center [652, 207] width 1 height 1
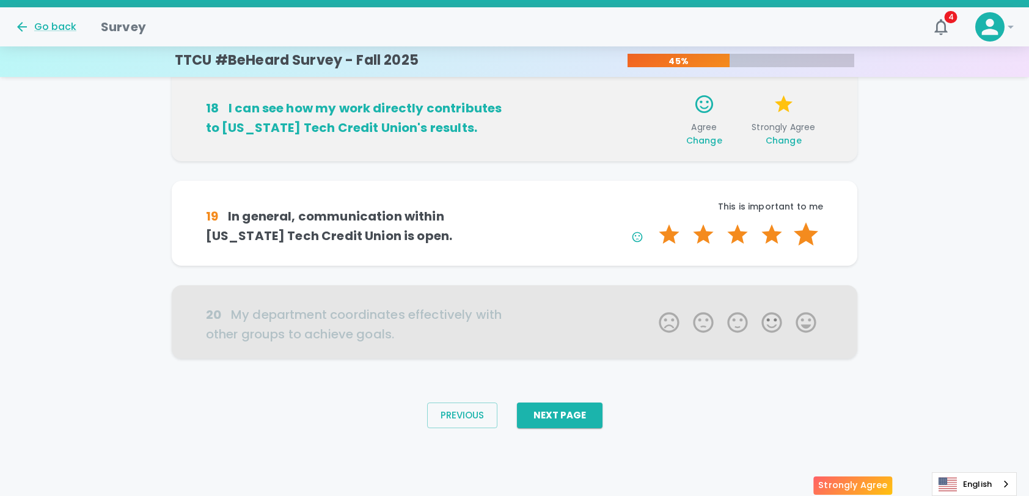
click at [803, 247] on label "5 Stars" at bounding box center [806, 234] width 34 height 24
click at [652, 222] on input "5 Stars" at bounding box center [652, 222] width 1 height 1
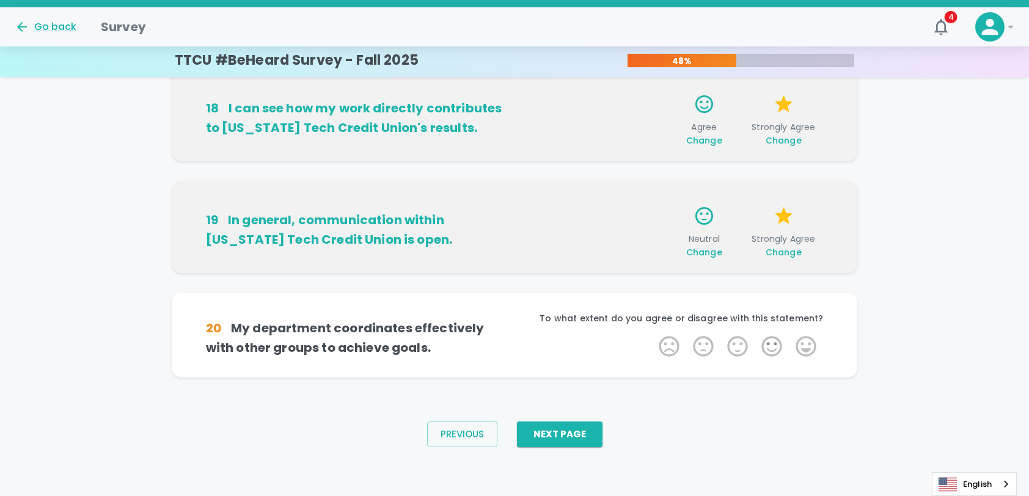
scroll to position [1087, 0]
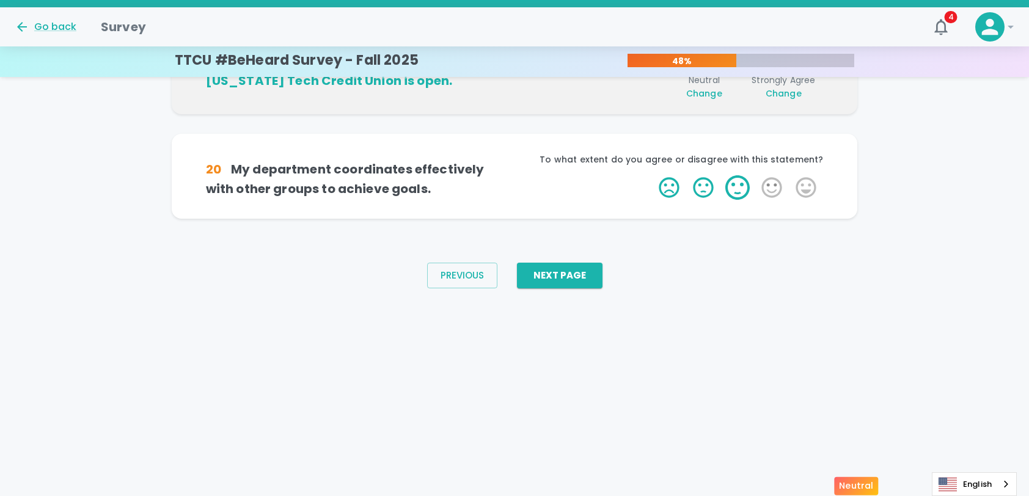
click at [742, 200] on label "3 Stars" at bounding box center [738, 187] width 34 height 24
click at [652, 175] on input "3 Stars" at bounding box center [652, 175] width 1 height 1
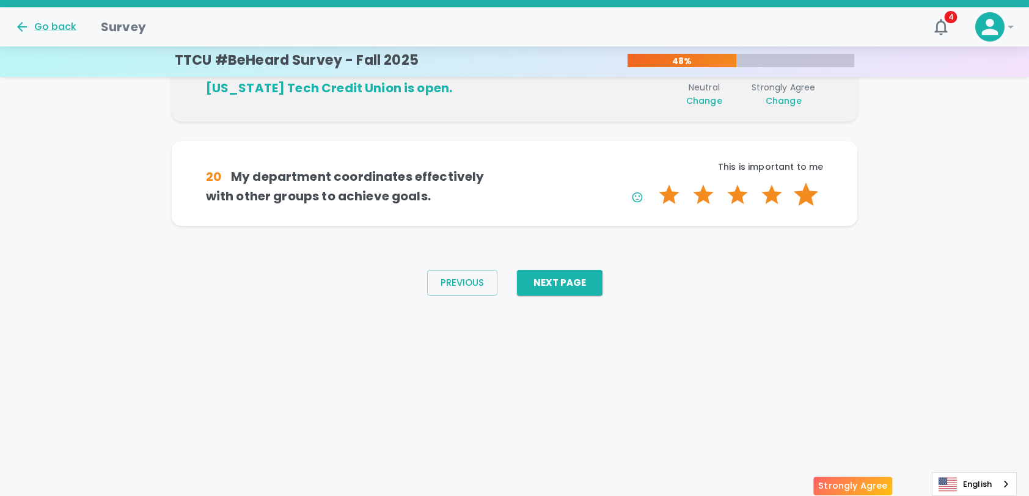
click at [807, 207] on label "5 Stars" at bounding box center [806, 195] width 34 height 24
click at [652, 183] on input "5 Stars" at bounding box center [652, 182] width 1 height 1
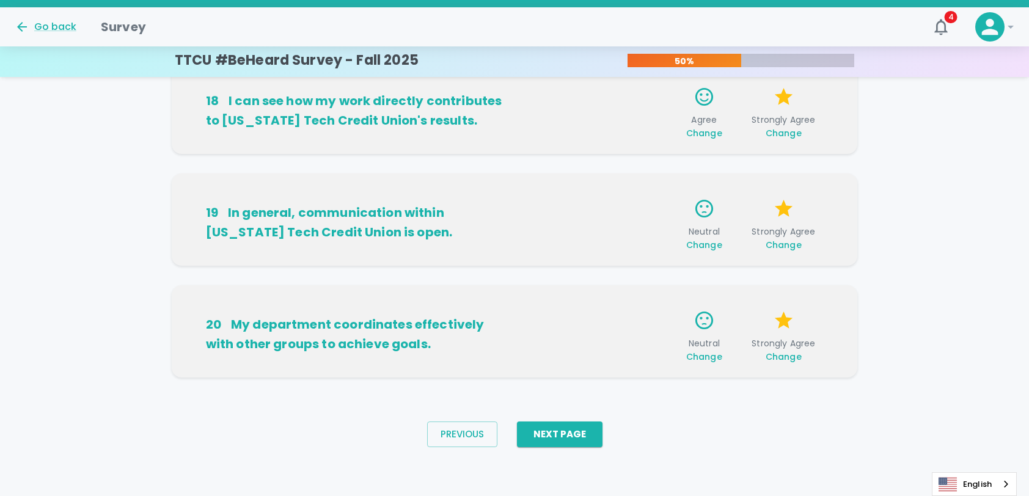
scroll to position [1121, 0]
click at [568, 442] on button "Next Page" at bounding box center [560, 435] width 86 height 26
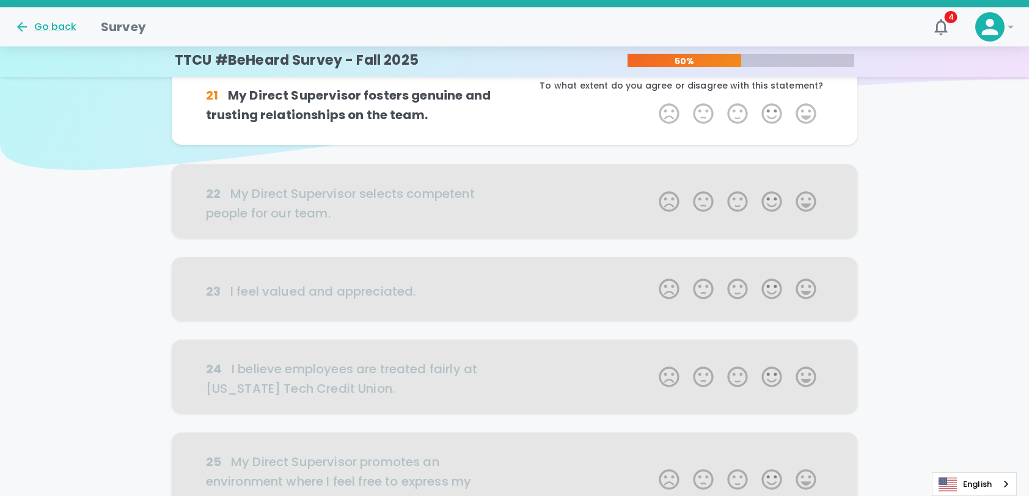
scroll to position [0, 0]
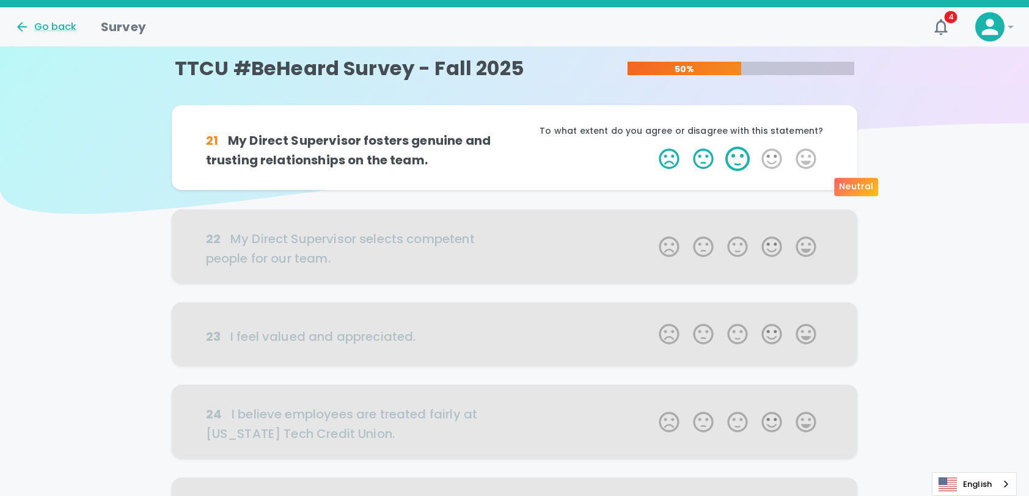
click at [738, 171] on label "3 Stars" at bounding box center [738, 159] width 34 height 24
click at [652, 147] on input "3 Stars" at bounding box center [652, 146] width 1 height 1
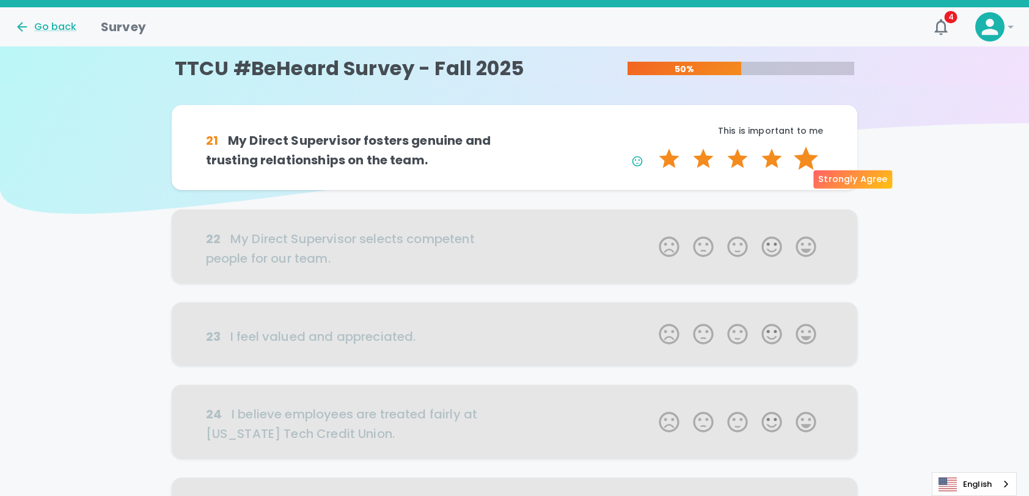
click at [796, 171] on label "5 Stars" at bounding box center [806, 159] width 34 height 24
click at [652, 147] on input "5 Stars" at bounding box center [652, 146] width 1 height 1
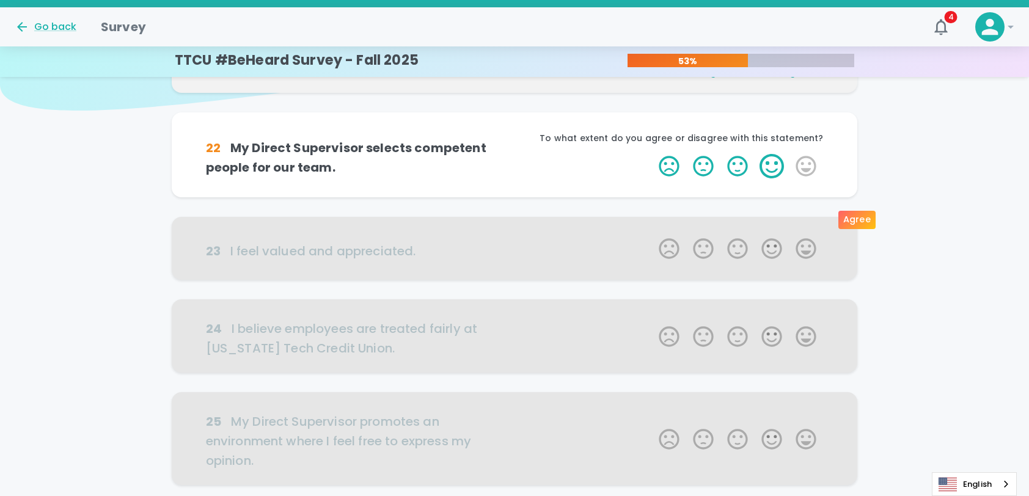
scroll to position [108, 0]
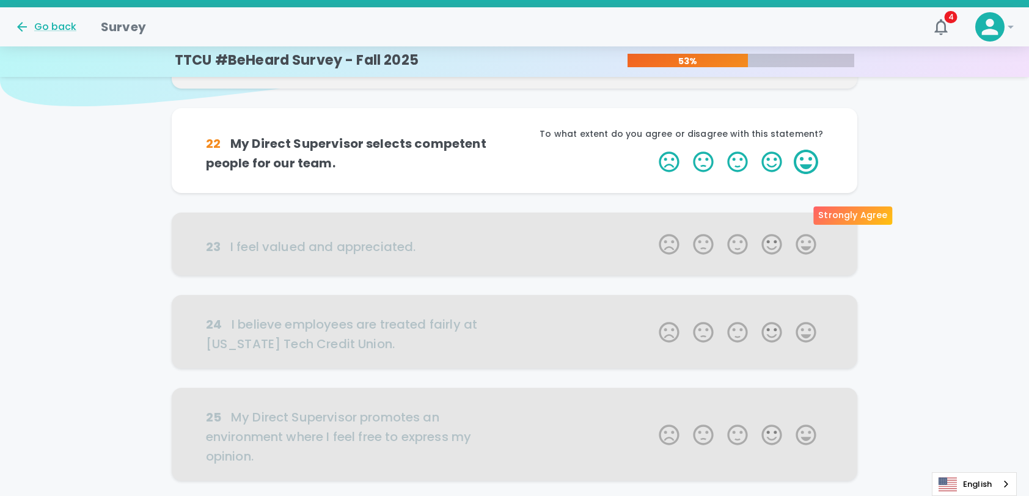
click at [809, 174] on label "5 Stars" at bounding box center [806, 162] width 34 height 24
click at [652, 150] on input "5 Stars" at bounding box center [652, 149] width 1 height 1
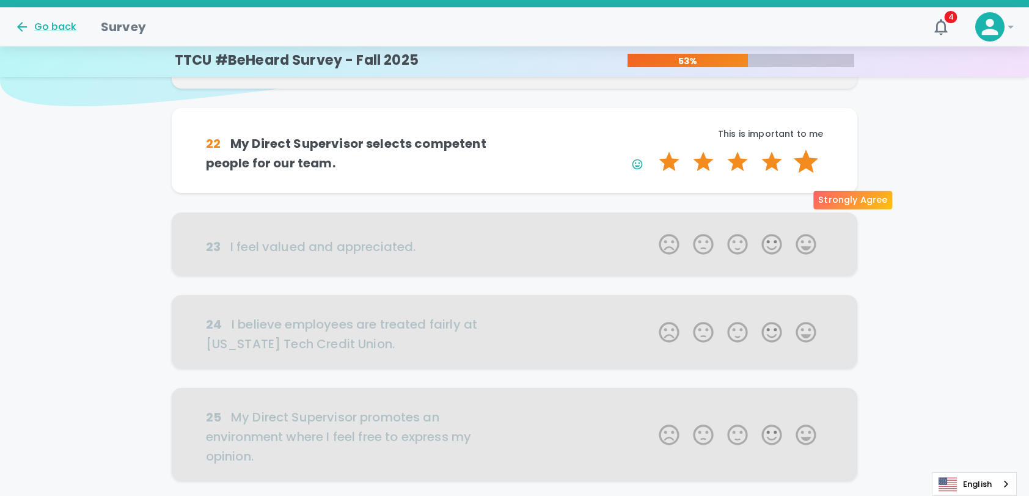
click at [812, 174] on label "5 Stars" at bounding box center [806, 162] width 34 height 24
click at [652, 150] on input "5 Stars" at bounding box center [652, 149] width 1 height 1
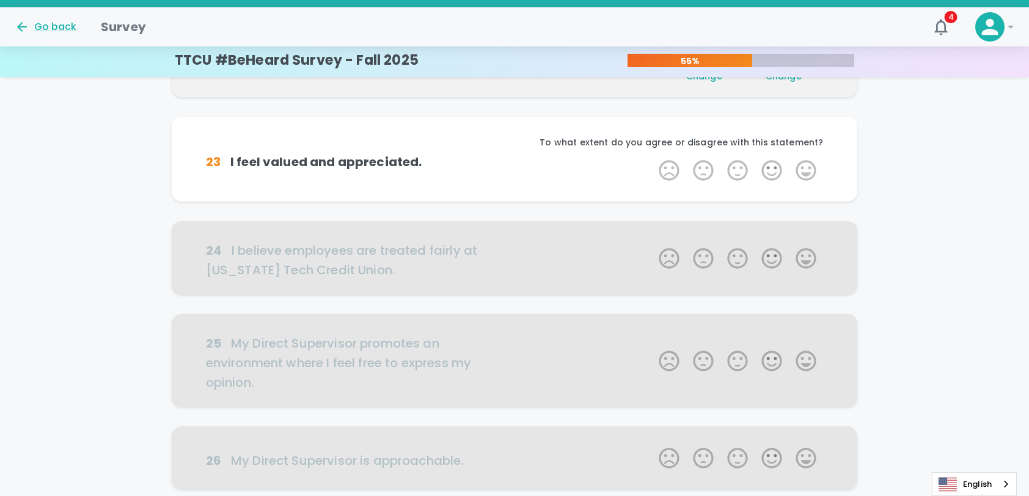
scroll to position [215, 0]
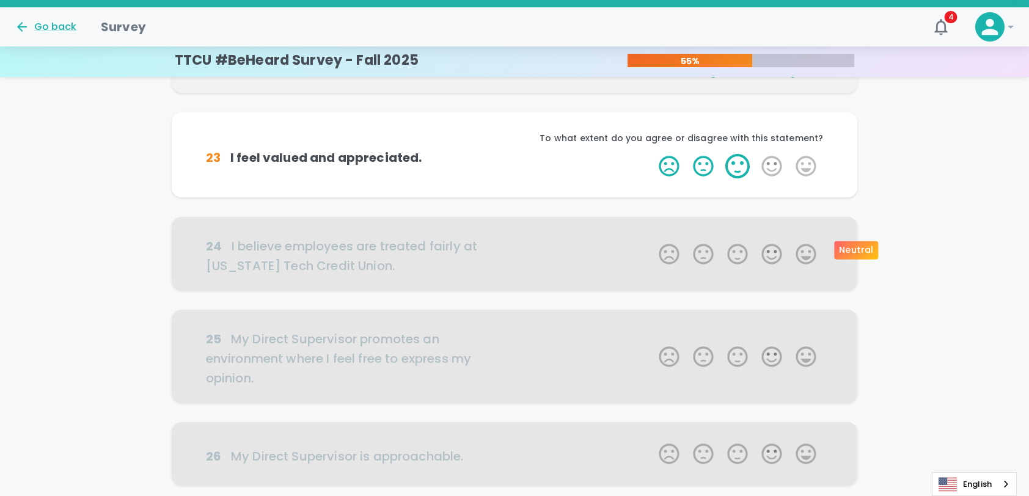
click at [733, 178] on label "3 Stars" at bounding box center [738, 166] width 34 height 24
click at [652, 154] on input "3 Stars" at bounding box center [652, 153] width 1 height 1
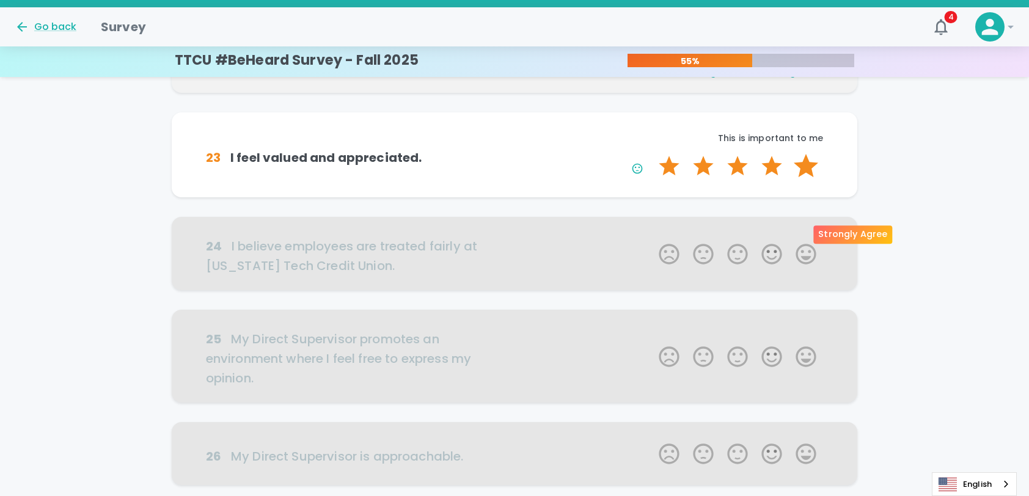
click at [796, 178] on label "5 Stars" at bounding box center [806, 166] width 34 height 24
click at [652, 154] on input "5 Stars" at bounding box center [652, 153] width 1 height 1
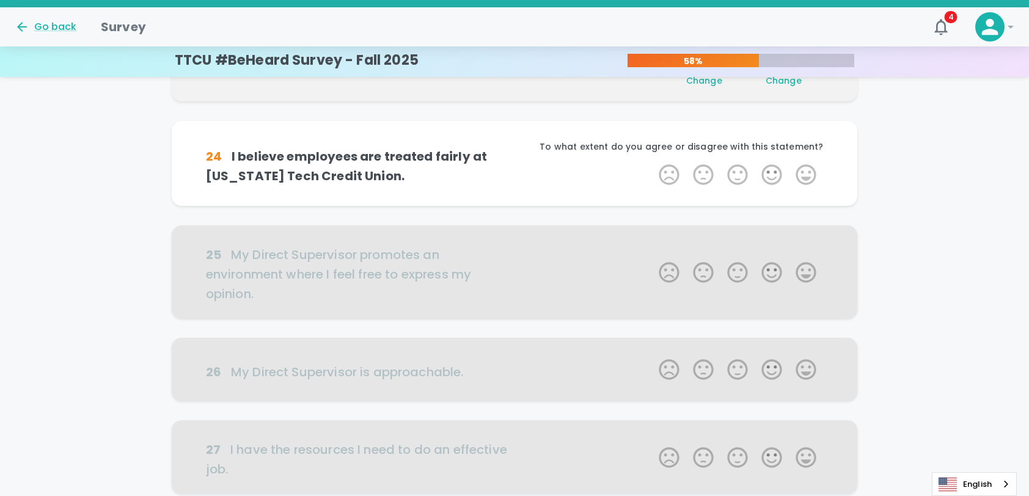
scroll to position [323, 0]
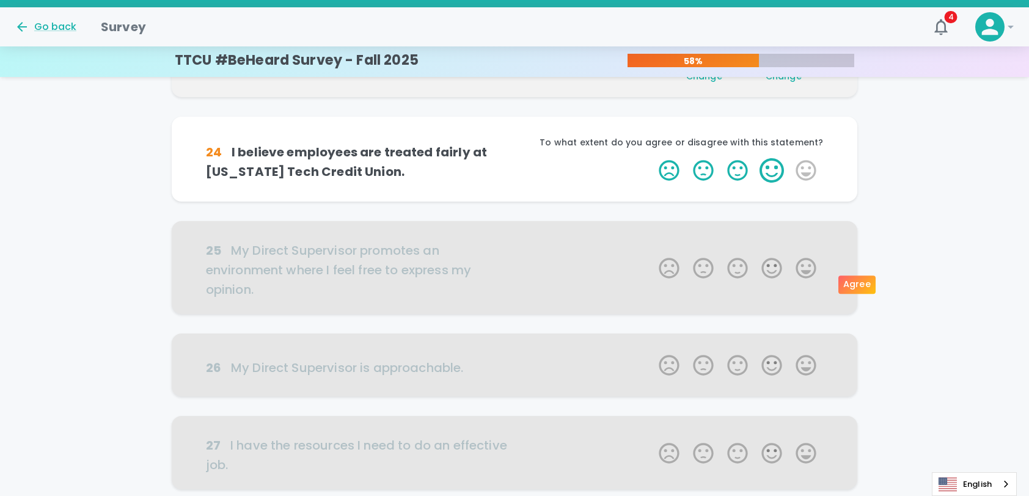
click at [775, 183] on label "4 Stars" at bounding box center [772, 170] width 34 height 24
click at [652, 158] on input "4 Stars" at bounding box center [652, 158] width 1 height 1
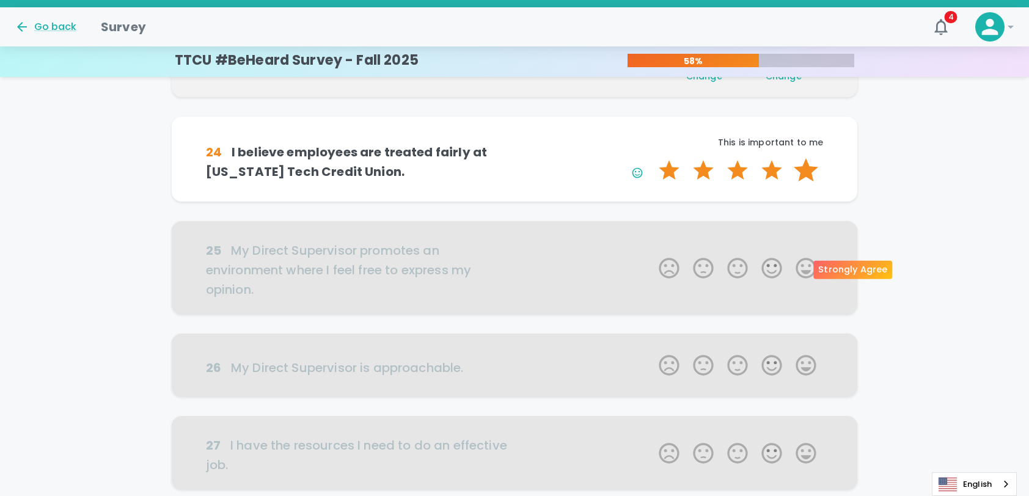
click at [807, 183] on label "5 Stars" at bounding box center [806, 170] width 34 height 24
click at [652, 158] on input "5 Stars" at bounding box center [652, 158] width 1 height 1
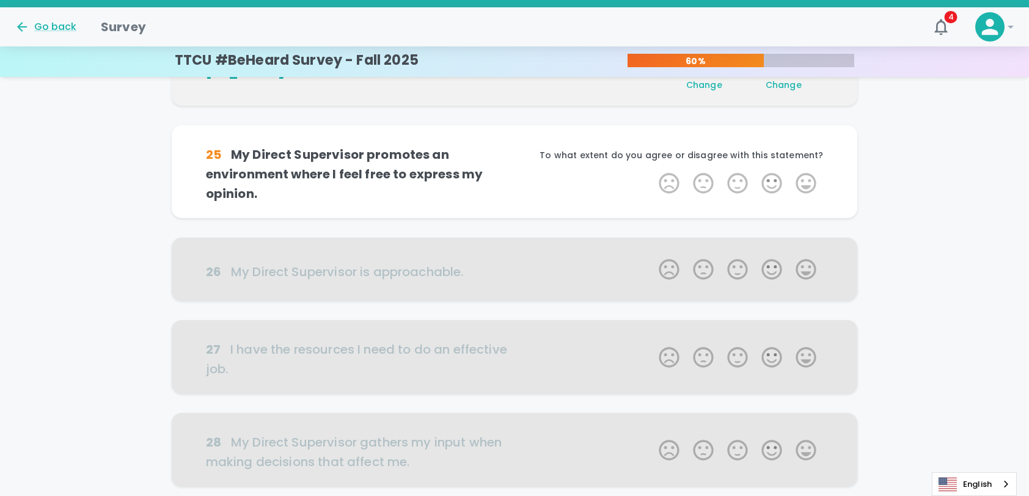
scroll to position [430, 0]
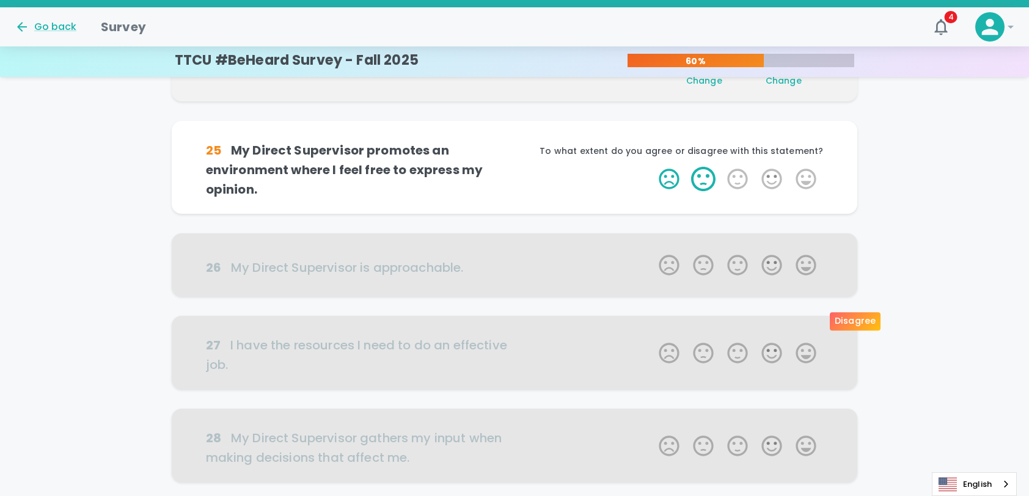
click at [700, 191] on label "2 Stars" at bounding box center [703, 179] width 34 height 24
click at [652, 167] on input "2 Stars" at bounding box center [652, 166] width 1 height 1
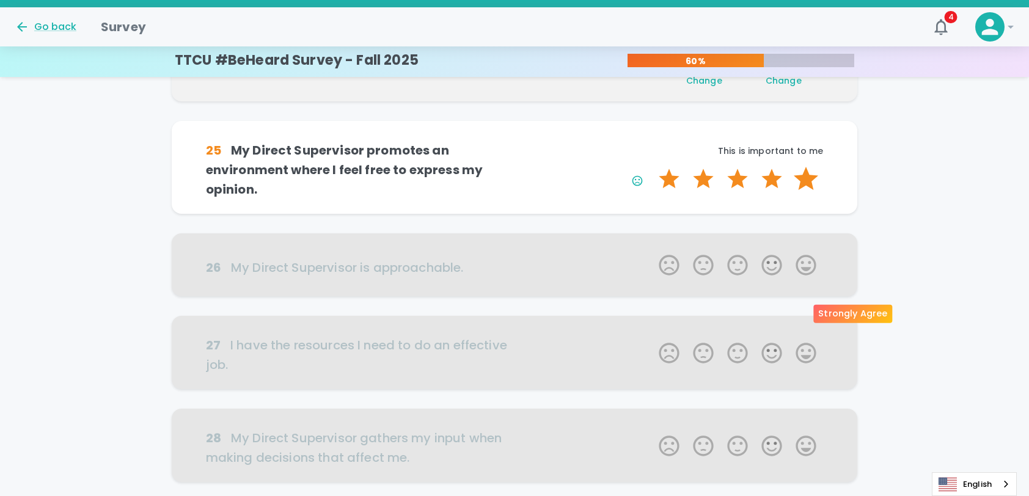
click at [802, 191] on label "5 Stars" at bounding box center [806, 179] width 34 height 24
click at [652, 167] on input "5 Stars" at bounding box center [652, 166] width 1 height 1
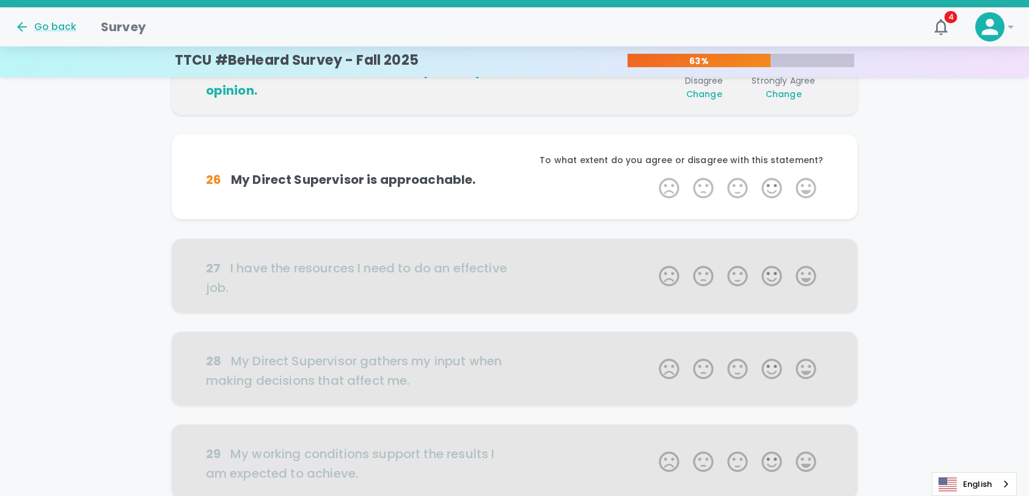
scroll to position [538, 0]
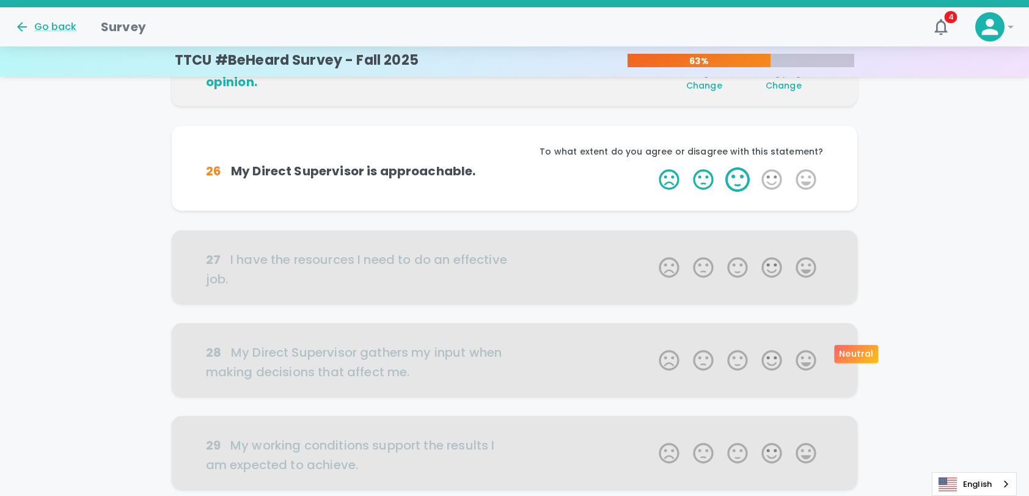
click at [737, 192] on label "3 Stars" at bounding box center [738, 179] width 34 height 24
click at [652, 167] on input "3 Stars" at bounding box center [652, 167] width 1 height 1
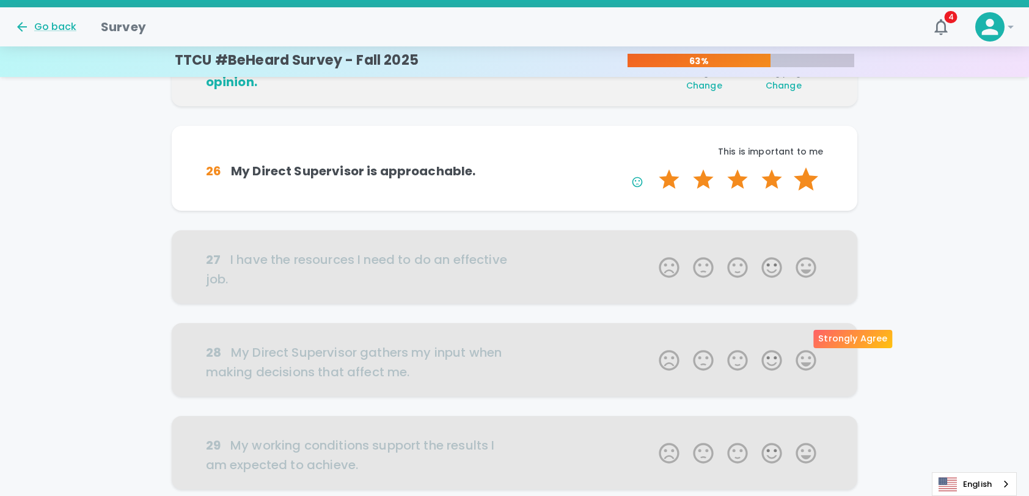
click at [812, 192] on label "5 Stars" at bounding box center [806, 179] width 34 height 24
click at [652, 167] on input "5 Stars" at bounding box center [652, 167] width 1 height 1
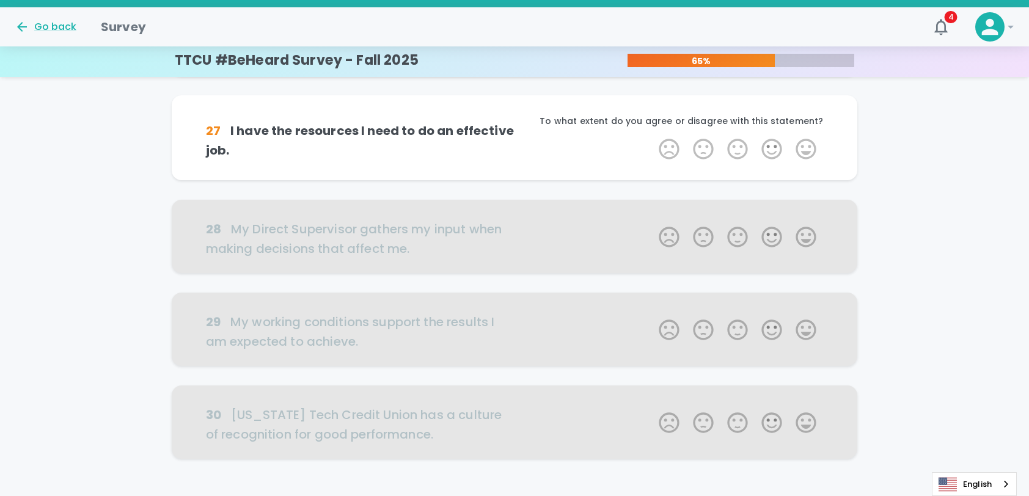
scroll to position [707, 0]
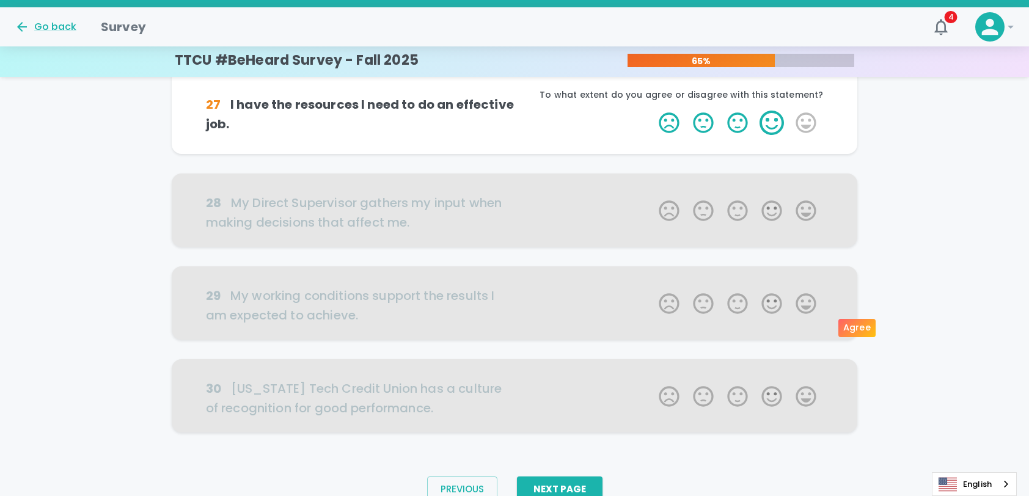
click at [762, 135] on label "4 Stars" at bounding box center [772, 123] width 34 height 24
click at [652, 111] on input "4 Stars" at bounding box center [652, 110] width 1 height 1
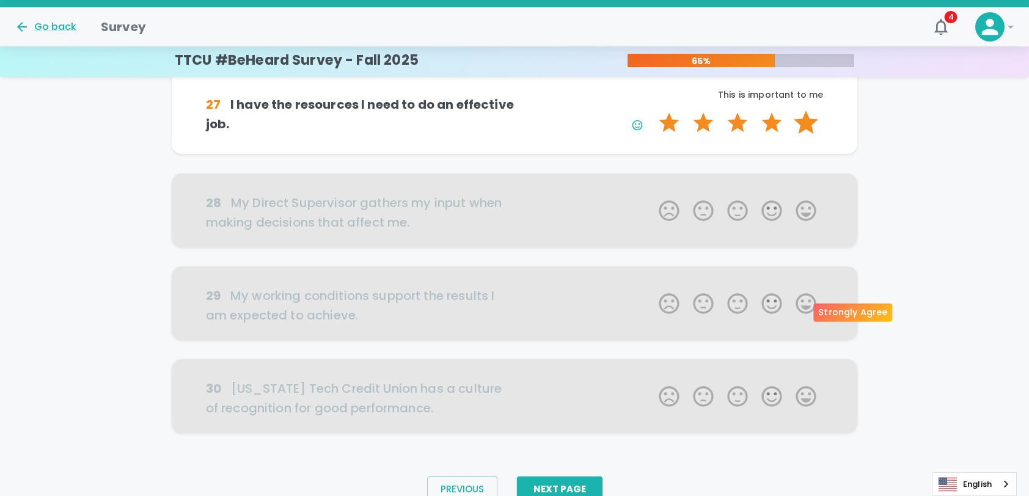
click at [804, 135] on label "5 Stars" at bounding box center [806, 123] width 34 height 24
click at [652, 111] on input "5 Stars" at bounding box center [652, 110] width 1 height 1
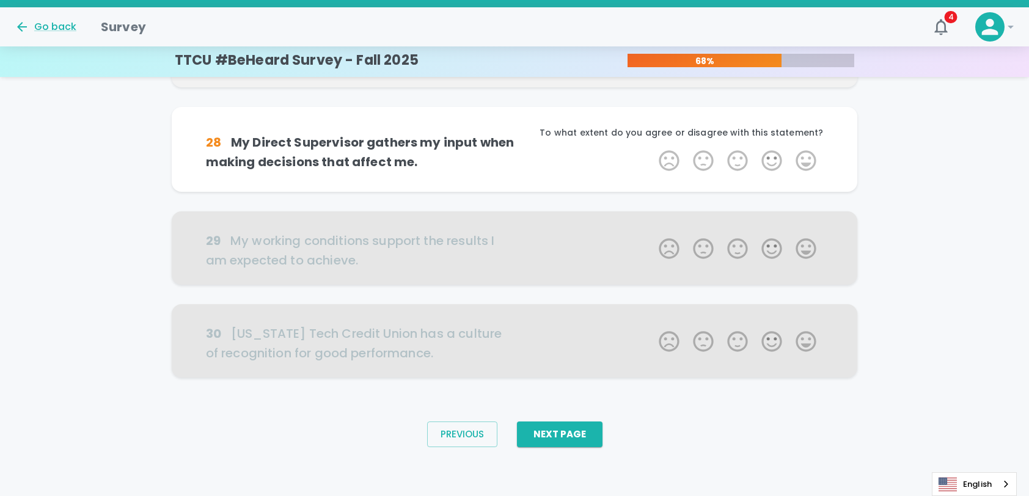
scroll to position [875, 0]
click at [738, 173] on label "3 Stars" at bounding box center [738, 161] width 34 height 24
click at [652, 149] on input "3 Stars" at bounding box center [652, 148] width 1 height 1
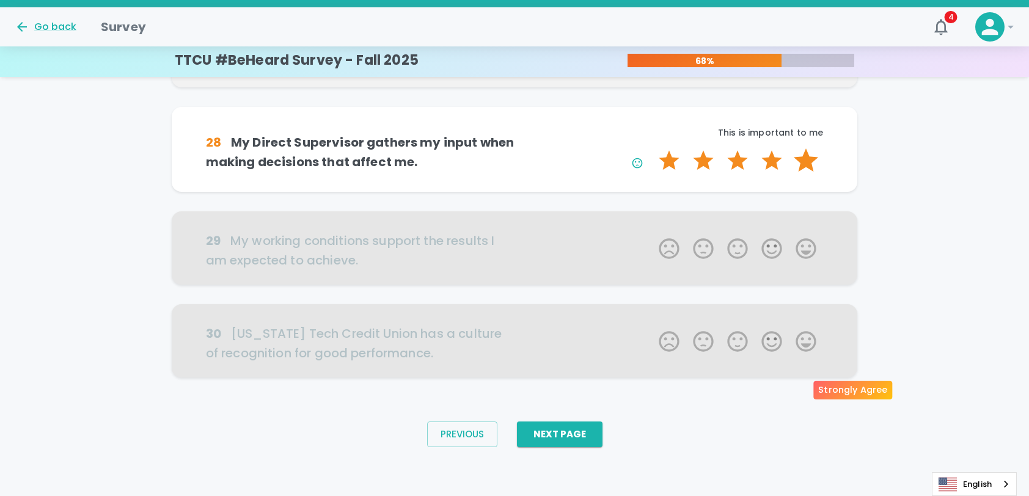
click at [803, 173] on label "5 Stars" at bounding box center [806, 161] width 34 height 24
click at [652, 149] on input "5 Stars" at bounding box center [652, 148] width 1 height 1
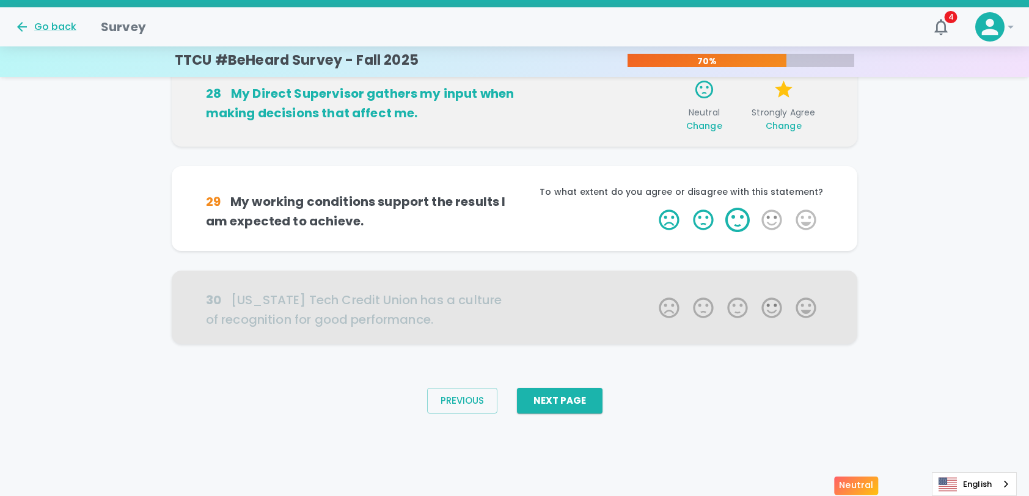
scroll to position [983, 0]
click at [770, 232] on label "4 Stars" at bounding box center [772, 220] width 34 height 24
click at [652, 208] on input "4 Stars" at bounding box center [652, 207] width 1 height 1
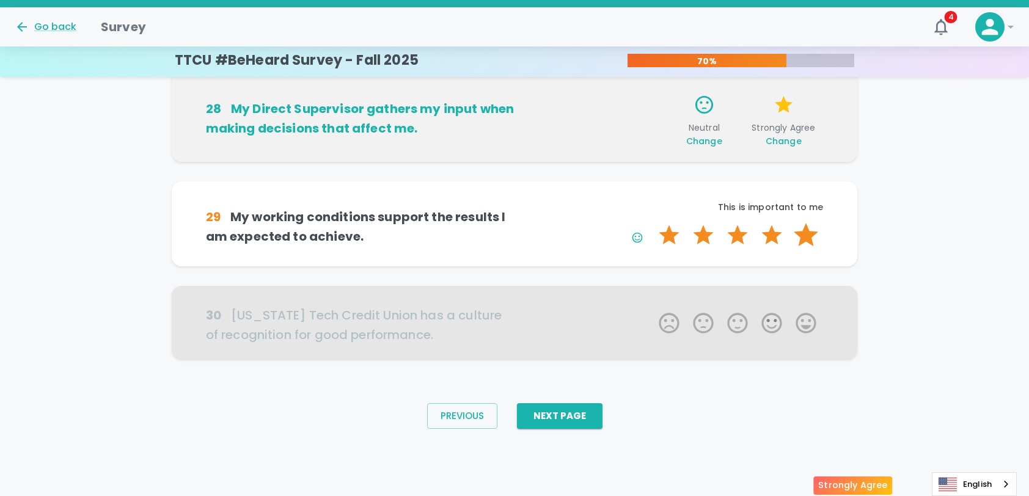
click at [803, 248] on label "5 Stars" at bounding box center [806, 235] width 34 height 24
click at [652, 223] on input "5 Stars" at bounding box center [652, 222] width 1 height 1
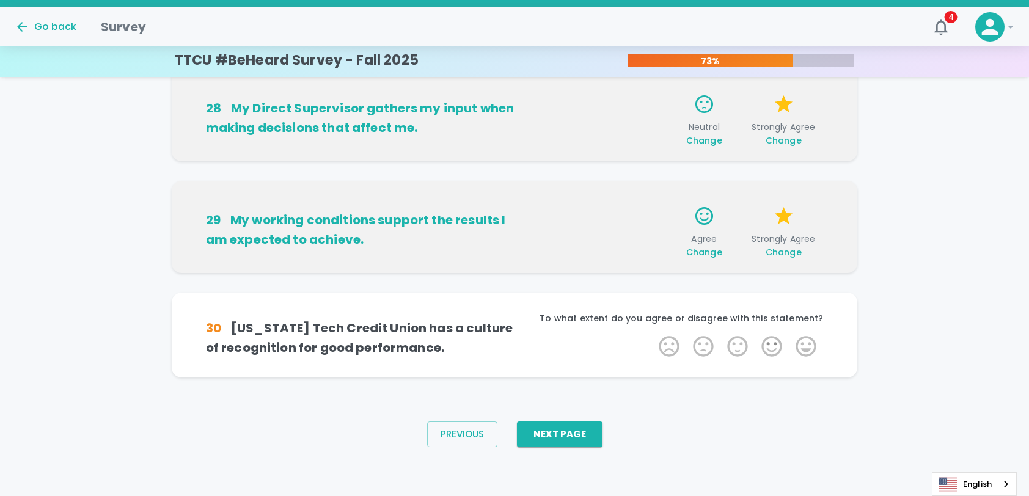
scroll to position [1087, 0]
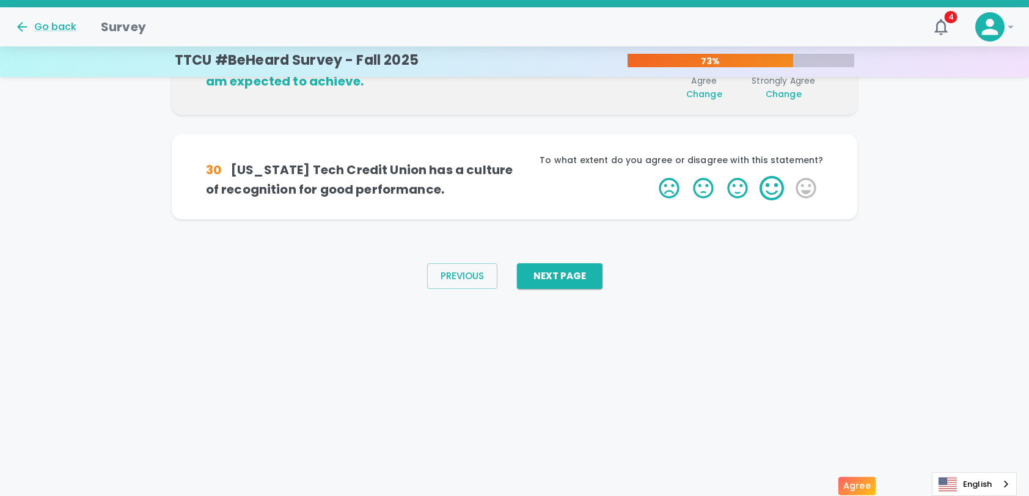
click at [767, 200] on label "4 Stars" at bounding box center [772, 188] width 34 height 24
click at [652, 176] on input "4 Stars" at bounding box center [652, 175] width 1 height 1
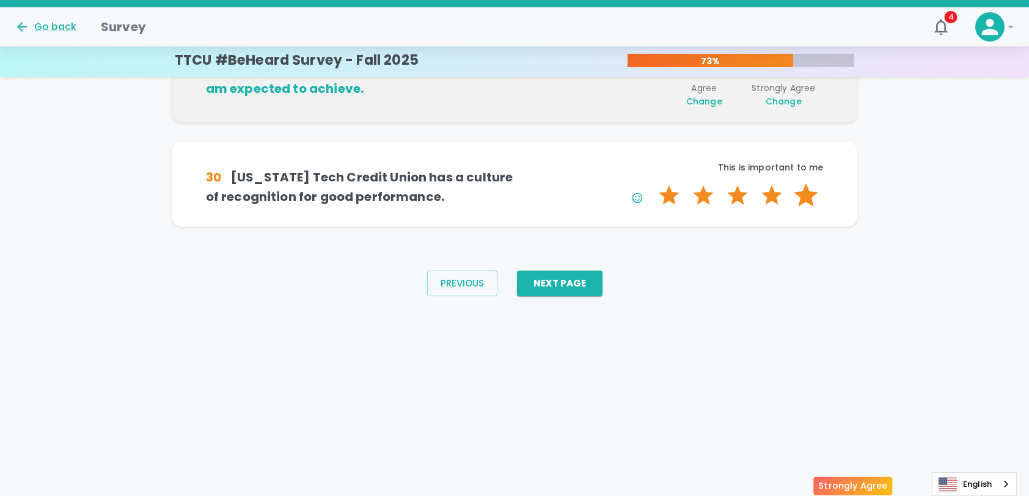
click at [803, 208] on label "5 Stars" at bounding box center [806, 195] width 34 height 24
click at [652, 183] on input "5 Stars" at bounding box center [652, 183] width 1 height 1
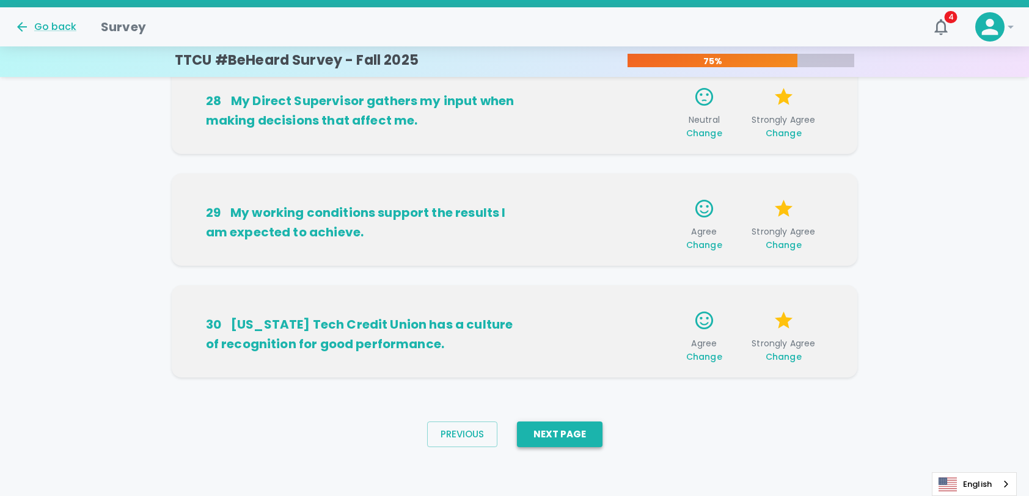
click at [596, 440] on button "Next Page" at bounding box center [560, 435] width 86 height 26
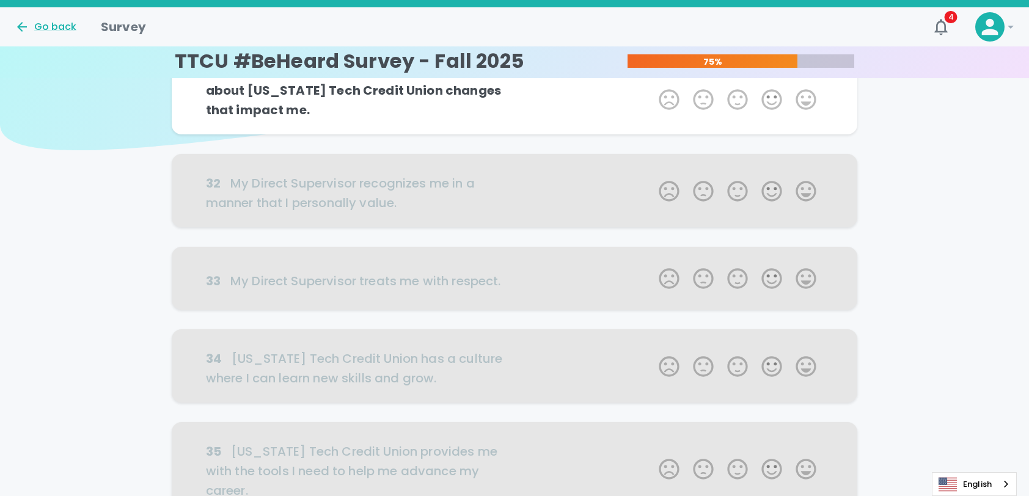
scroll to position [0, 0]
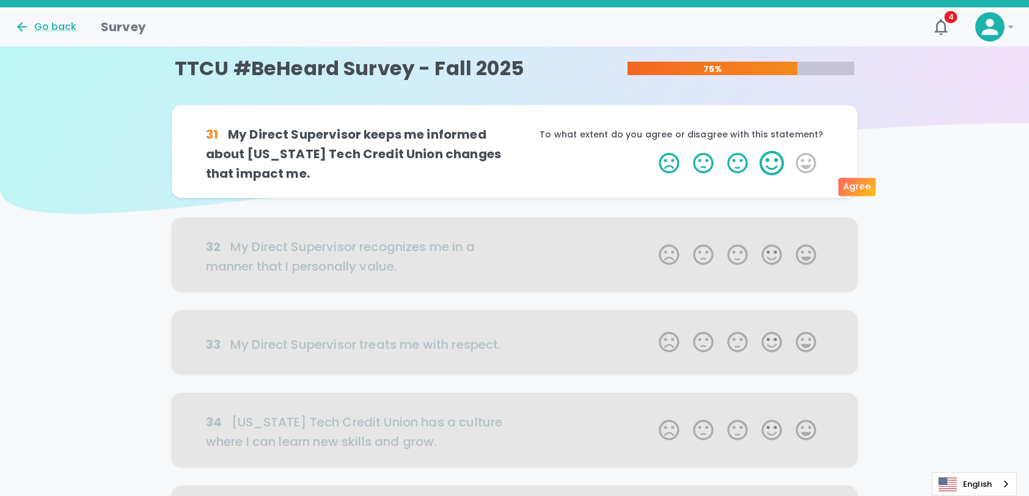
click at [764, 175] on label "4 Stars" at bounding box center [772, 163] width 34 height 24
click at [652, 151] on input "4 Stars" at bounding box center [652, 150] width 1 height 1
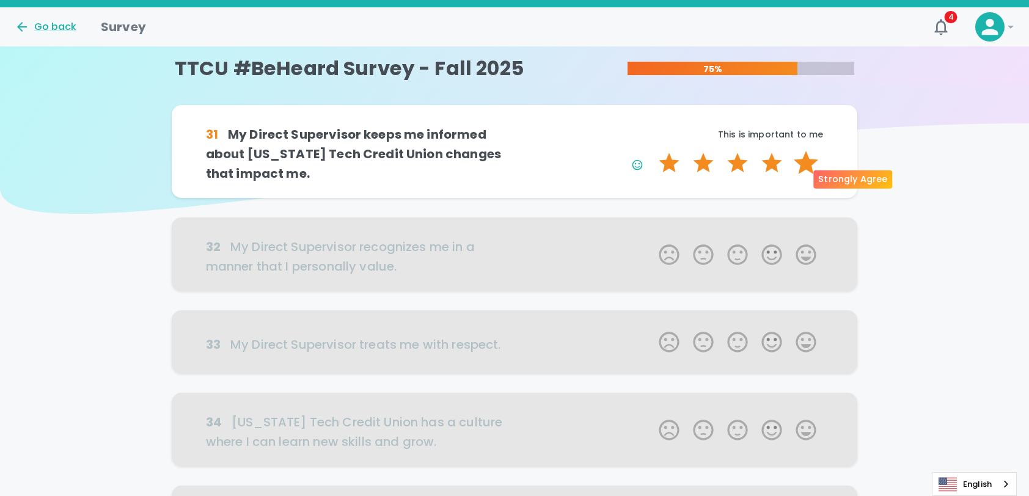
click at [803, 175] on label "5 Stars" at bounding box center [806, 163] width 34 height 24
click at [652, 151] on input "5 Stars" at bounding box center [652, 150] width 1 height 1
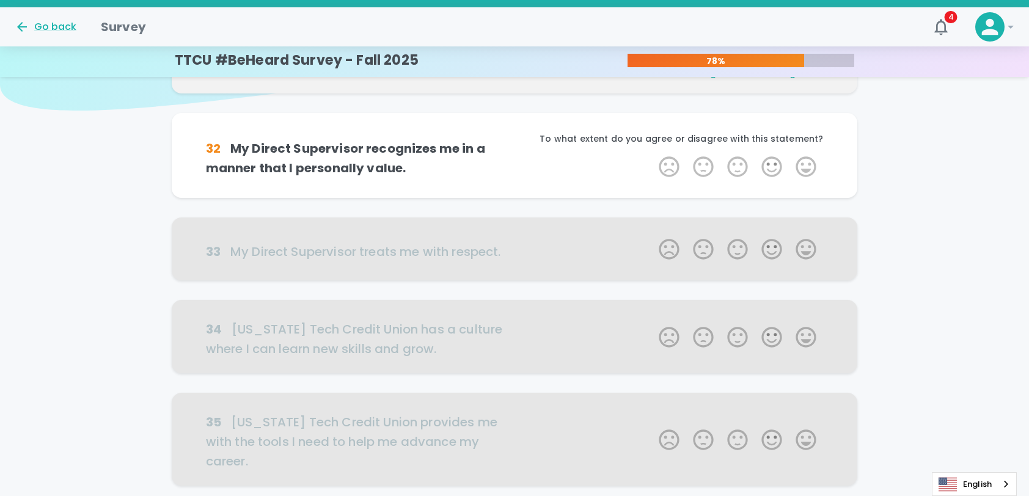
scroll to position [108, 0]
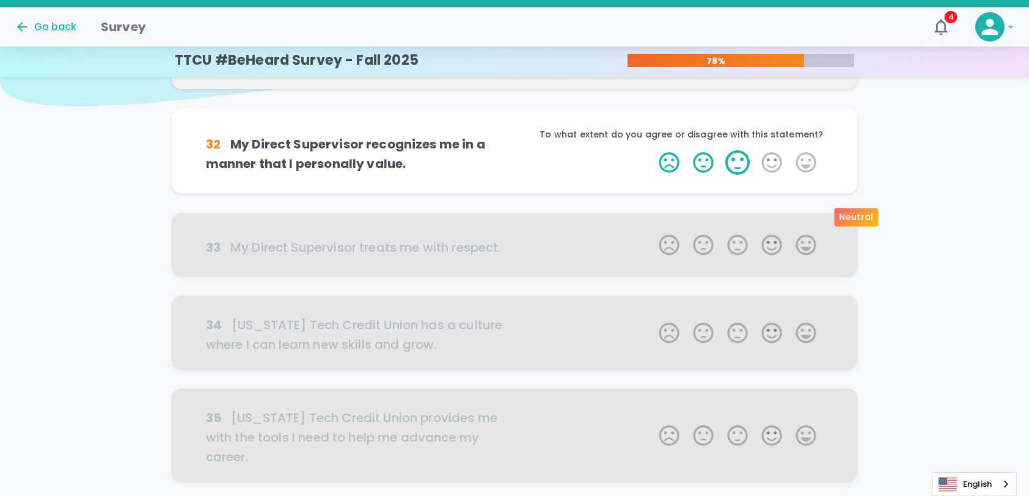
click at [740, 175] on label "3 Stars" at bounding box center [738, 162] width 34 height 24
click at [652, 150] on input "3 Stars" at bounding box center [652, 150] width 1 height 1
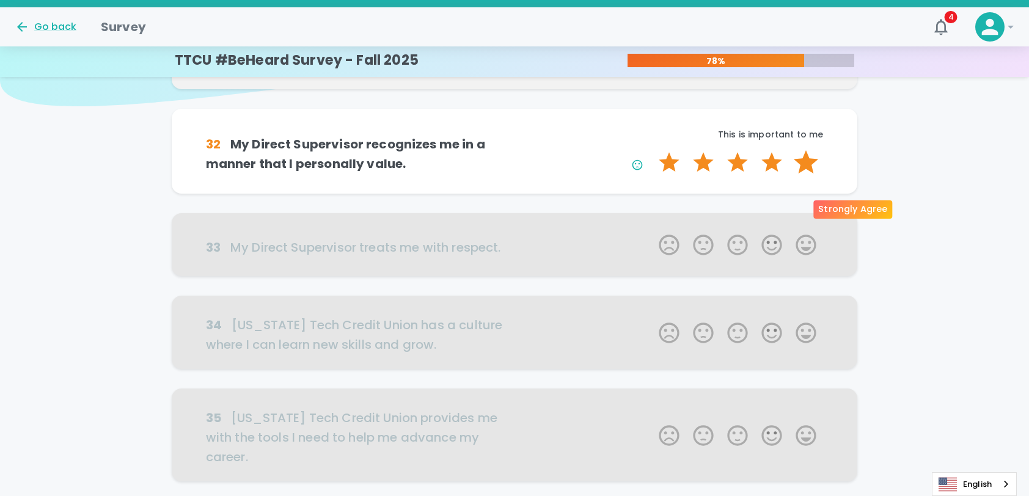
click at [803, 175] on label "5 Stars" at bounding box center [806, 162] width 34 height 24
click at [652, 150] on input "5 Stars" at bounding box center [652, 150] width 1 height 1
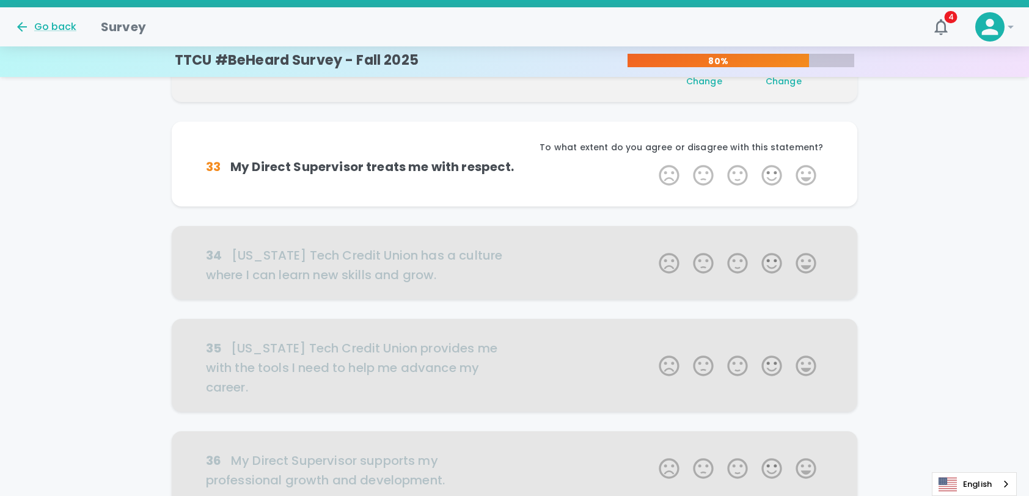
scroll to position [215, 0]
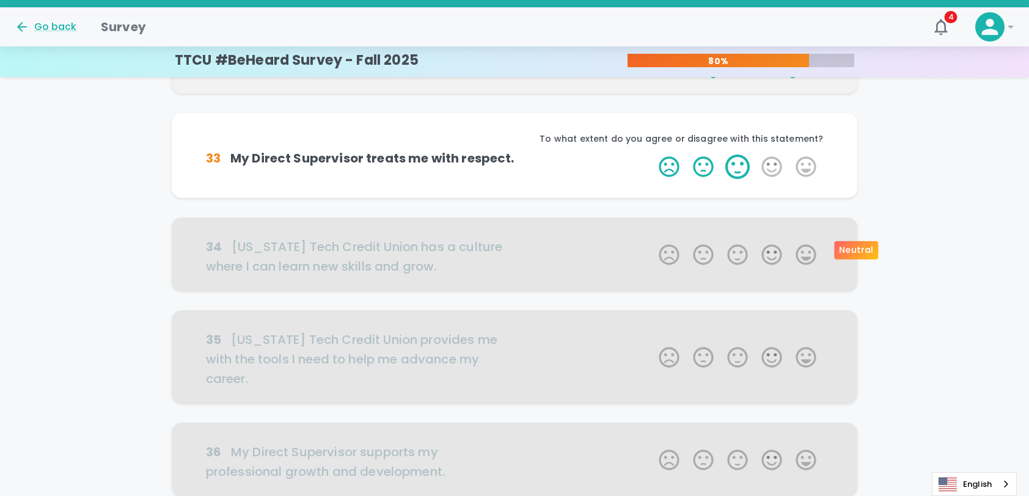
click at [744, 179] on label "3 Stars" at bounding box center [738, 167] width 34 height 24
click at [652, 155] on input "3 Stars" at bounding box center [652, 154] width 1 height 1
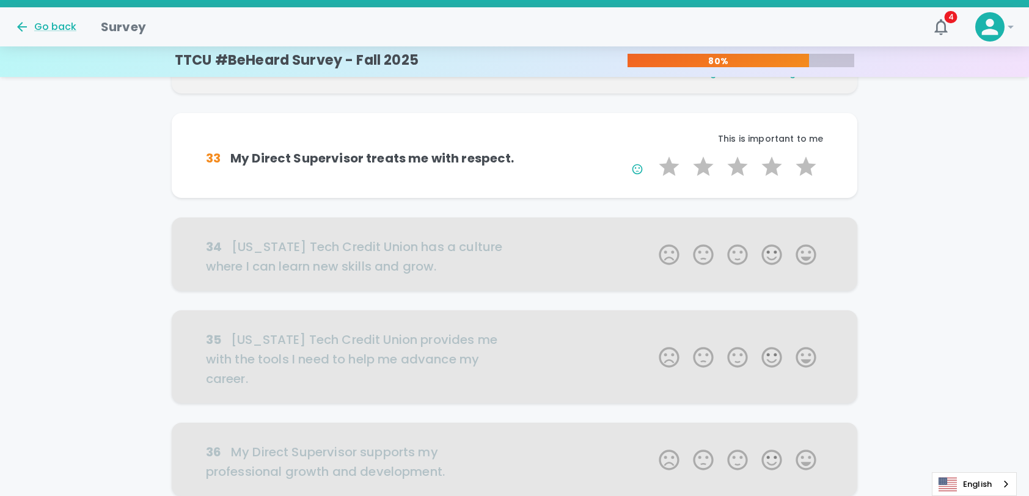
click at [812, 179] on label "5 Stars" at bounding box center [806, 167] width 34 height 24
click at [652, 155] on input "5 Stars" at bounding box center [652, 154] width 1 height 1
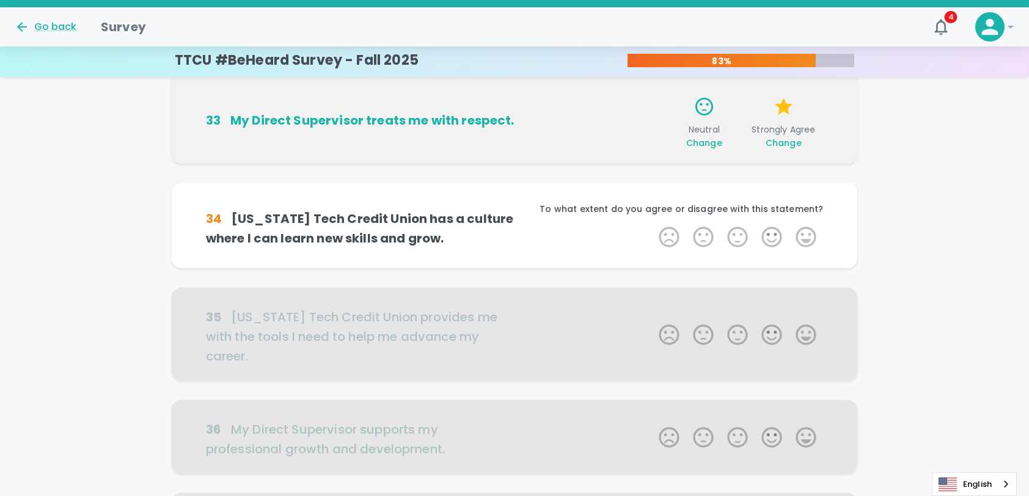
scroll to position [323, 0]
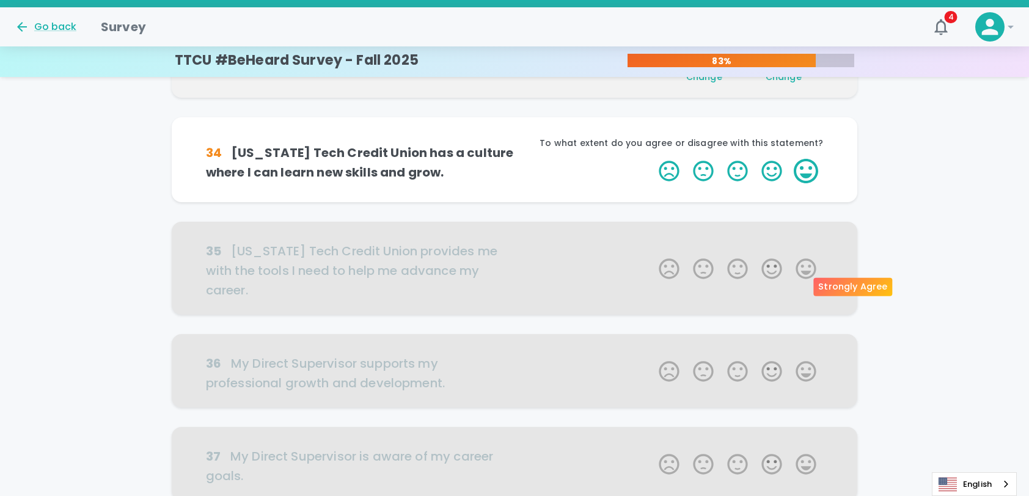
click at [809, 183] on label "5 Stars" at bounding box center [806, 171] width 34 height 24
click at [652, 159] on input "5 Stars" at bounding box center [652, 158] width 1 height 1
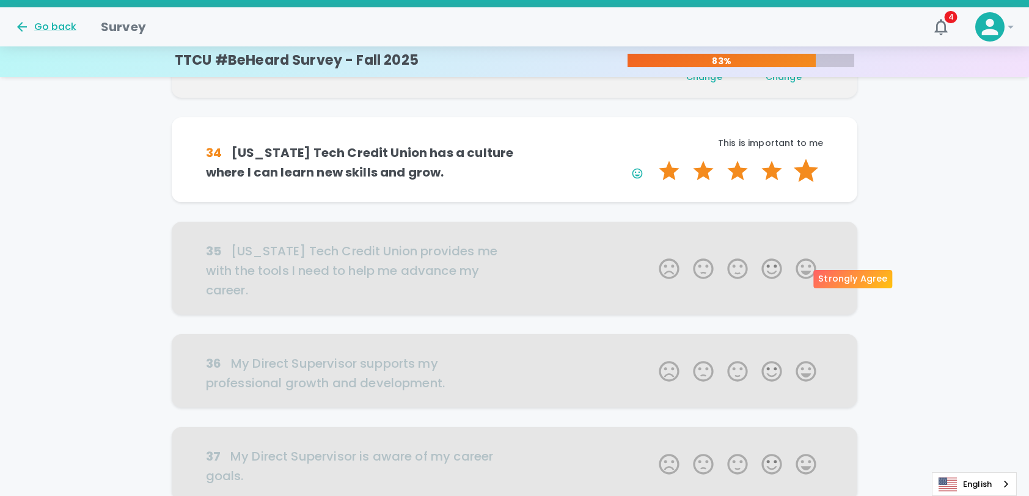
click at [811, 183] on label "5 Stars" at bounding box center [806, 171] width 34 height 24
click at [652, 159] on input "5 Stars" at bounding box center [652, 158] width 1 height 1
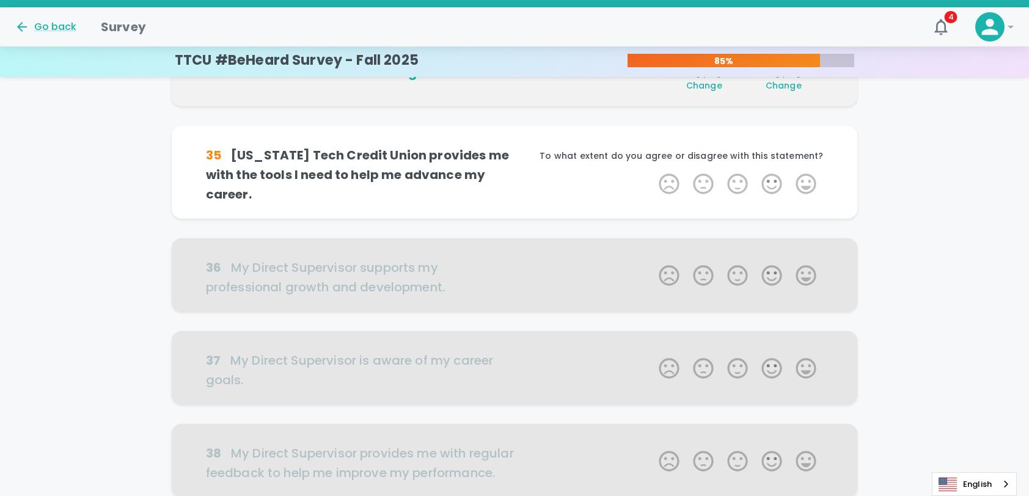
scroll to position [430, 0]
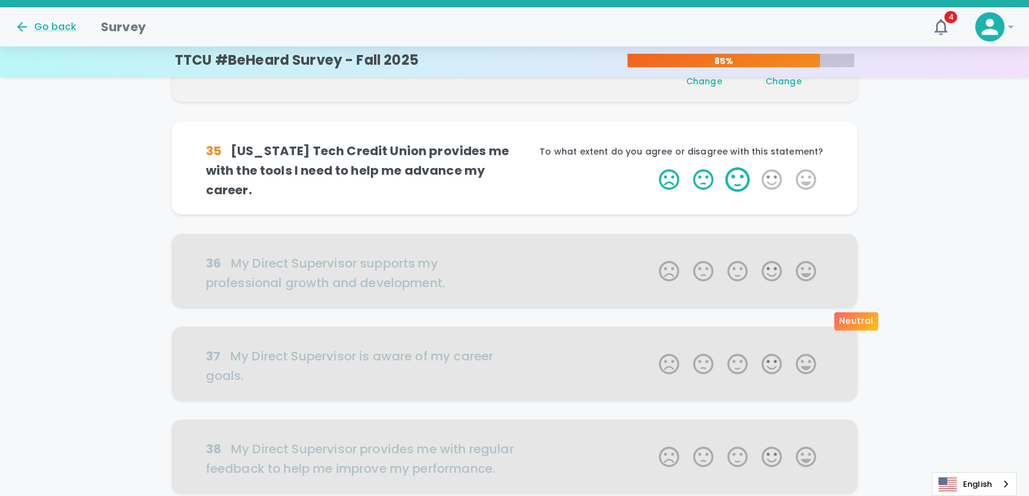
click at [738, 192] on label "3 Stars" at bounding box center [738, 179] width 34 height 24
click at [652, 167] on input "3 Stars" at bounding box center [652, 167] width 1 height 1
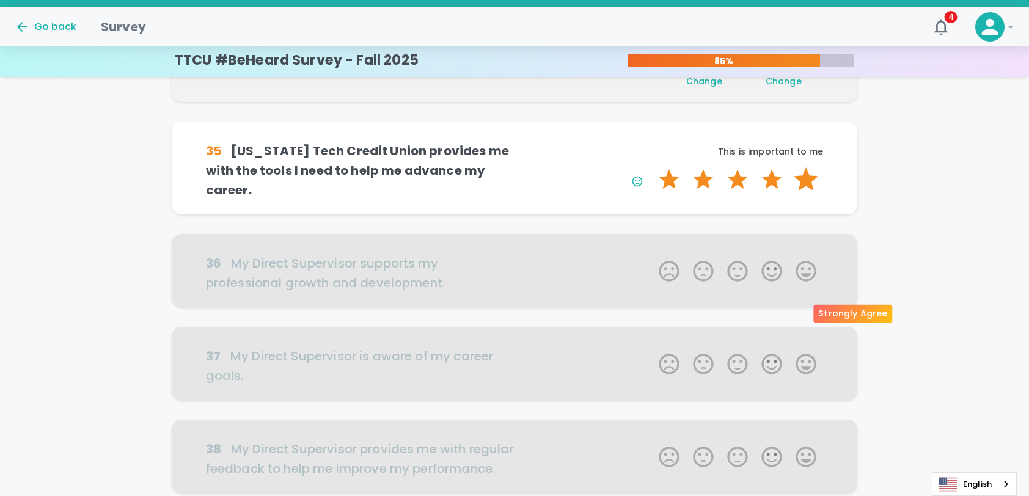
click at [799, 192] on label "5 Stars" at bounding box center [806, 179] width 34 height 24
click at [652, 167] on input "5 Stars" at bounding box center [652, 167] width 1 height 1
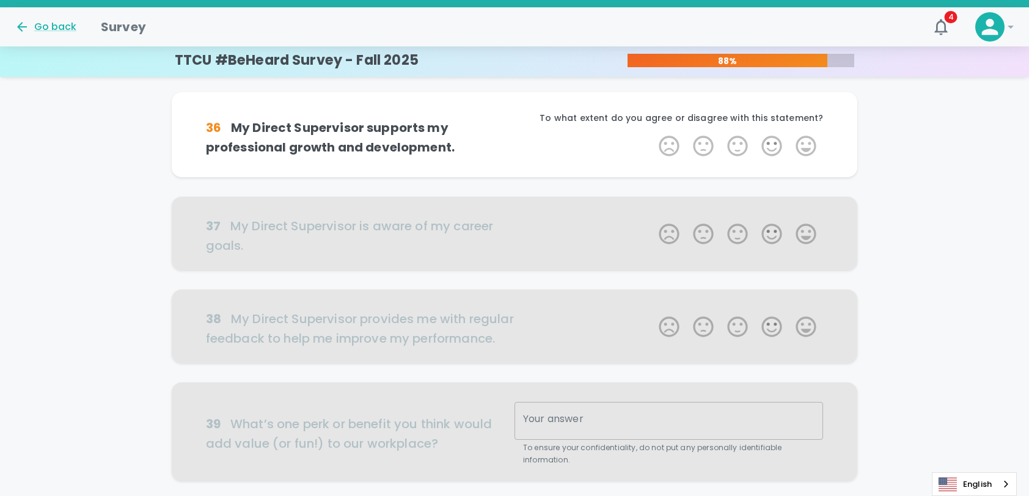
scroll to position [599, 0]
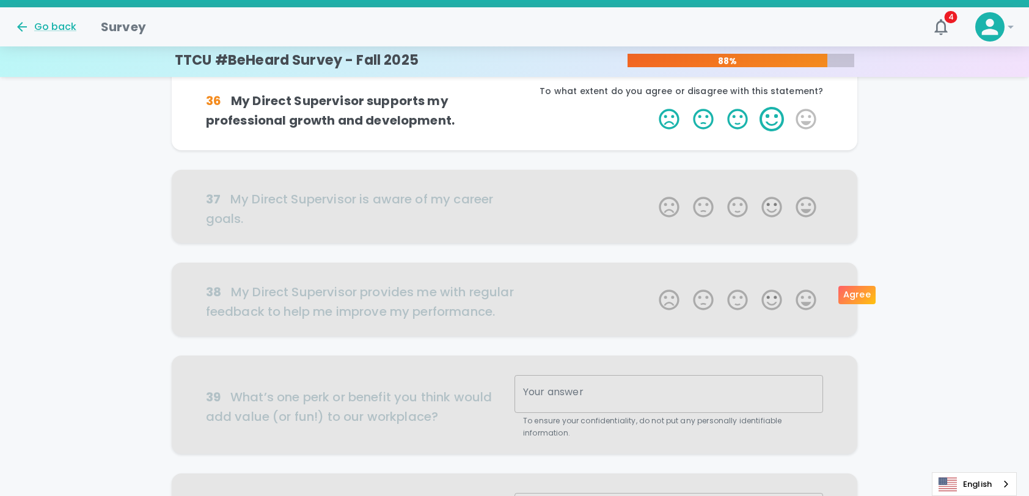
click at [776, 131] on label "4 Stars" at bounding box center [772, 119] width 34 height 24
click at [652, 107] on input "4 Stars" at bounding box center [652, 106] width 1 height 1
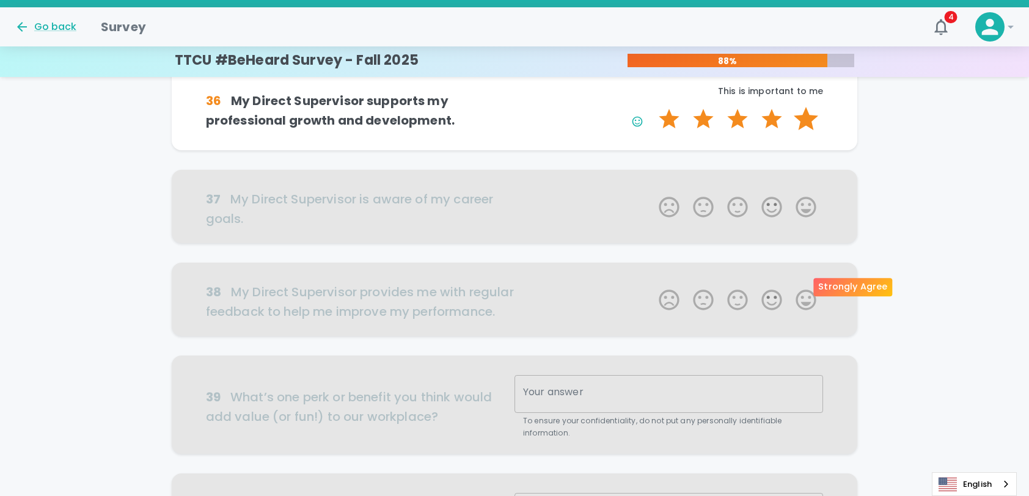
click at [811, 131] on label "5 Stars" at bounding box center [806, 119] width 34 height 24
click at [652, 107] on input "5 Stars" at bounding box center [652, 106] width 1 height 1
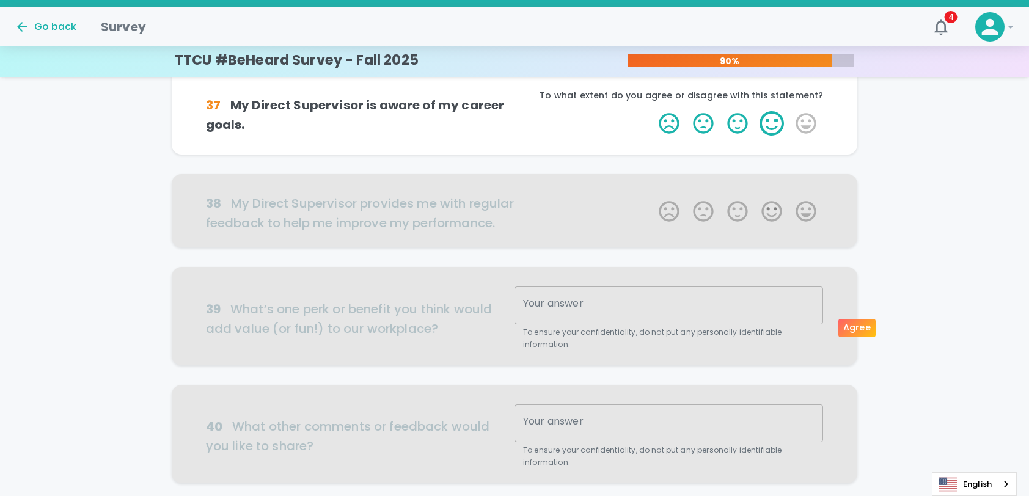
scroll to position [768, 0]
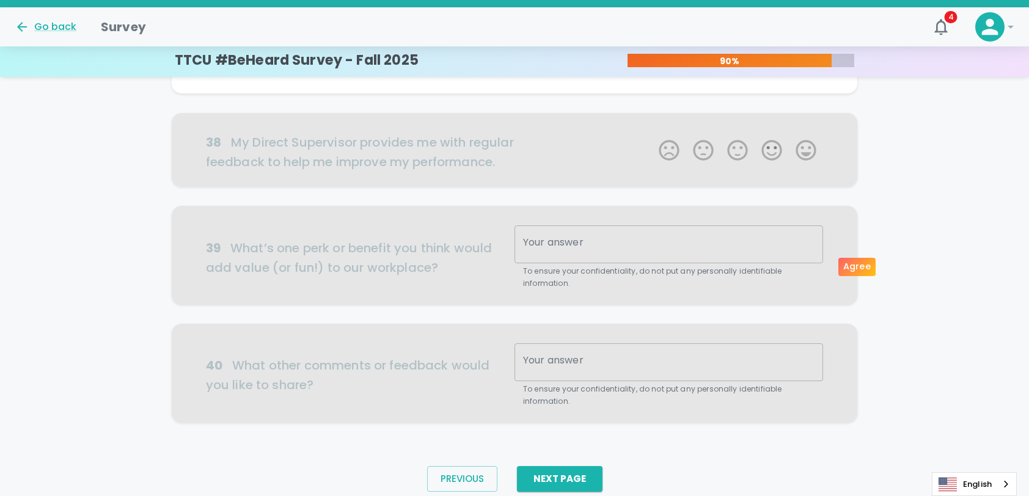
click at [773, 75] on label "4 Stars" at bounding box center [772, 62] width 34 height 24
click at [652, 50] on input "4 Stars" at bounding box center [652, 50] width 1 height 1
click at [811, 75] on label "5 Stars" at bounding box center [806, 62] width 34 height 24
click at [652, 50] on input "5 Stars" at bounding box center [652, 50] width 1 height 1
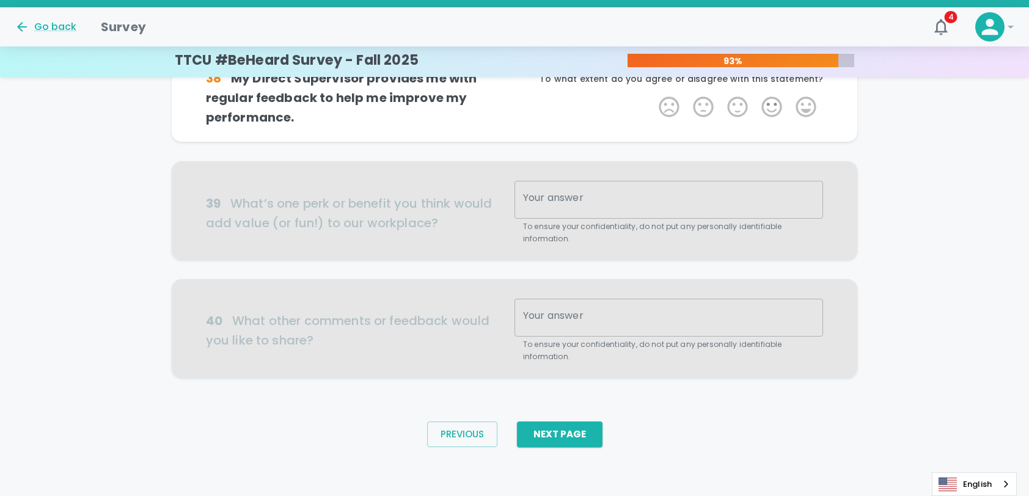
scroll to position [936, 0]
click at [764, 119] on label "4 Stars" at bounding box center [772, 107] width 34 height 24
click at [652, 95] on input "4 Stars" at bounding box center [652, 94] width 1 height 1
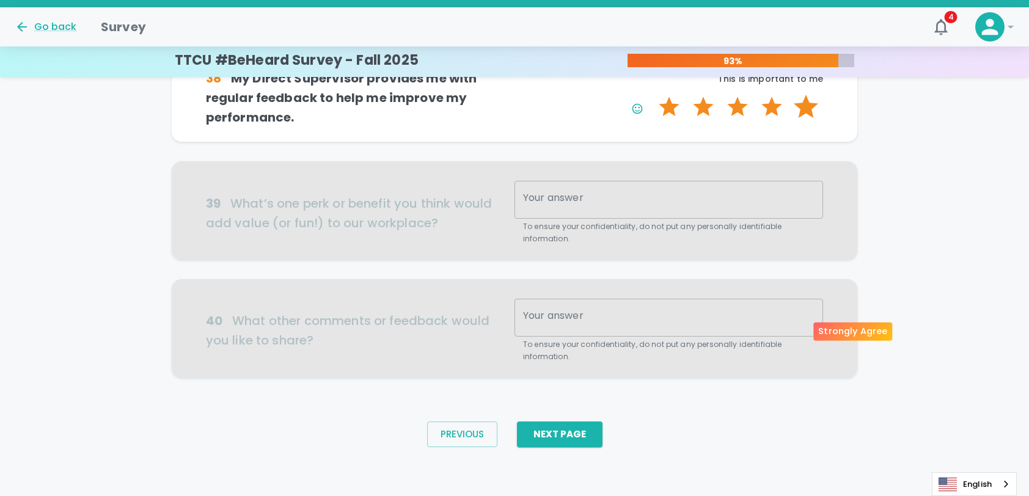
click at [803, 119] on label "5 Stars" at bounding box center [806, 107] width 34 height 24
click at [652, 95] on input "5 Stars" at bounding box center [652, 94] width 1 height 1
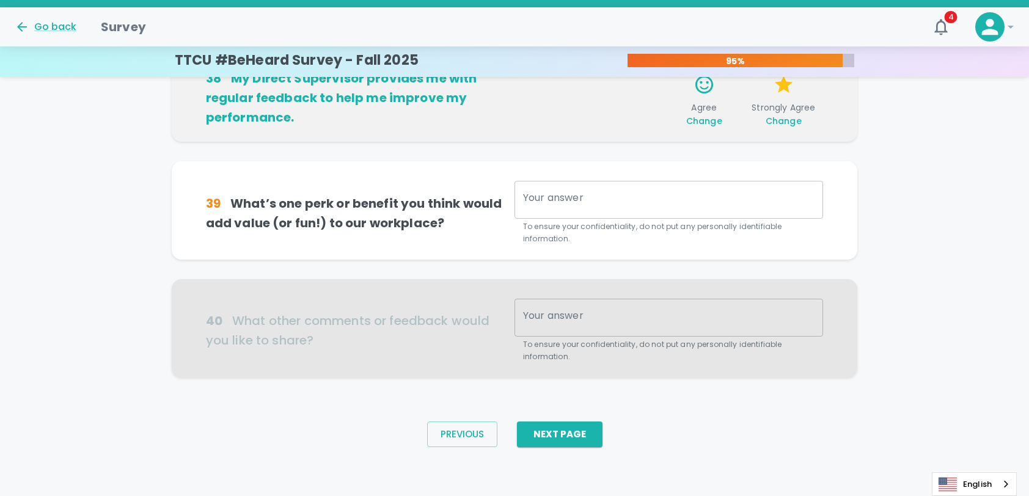
scroll to position [1044, 0]
click at [623, 209] on textarea "Your answer" at bounding box center [669, 200] width 292 height 18
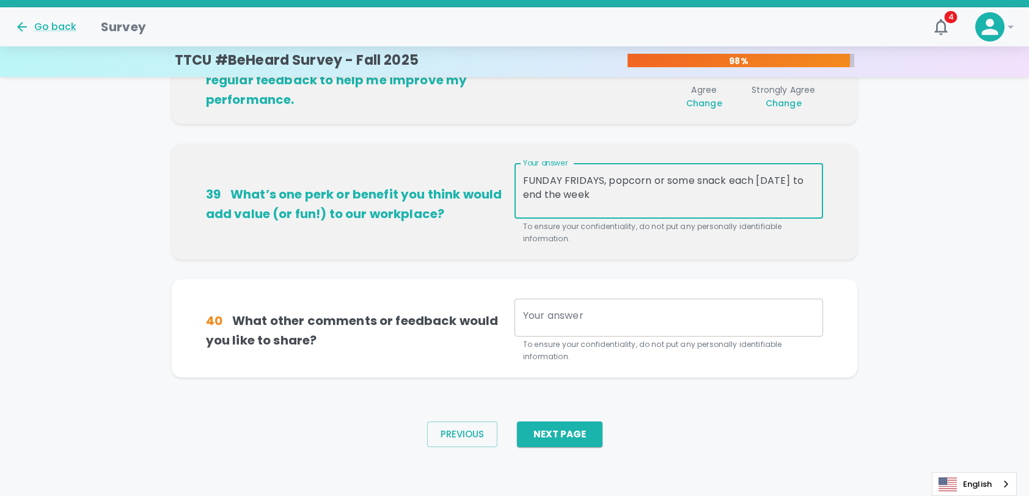
drag, startPoint x: 670, startPoint y: 257, endPoint x: 491, endPoint y: 234, distance: 180.5
click at [491, 234] on div "39 What’s one perk or benefit you think would add value (or fun!) to our workpl…" at bounding box center [515, 204] width 618 height 82
type textarea "fun fridays or look forward to mondays something to start or end the week posit…"
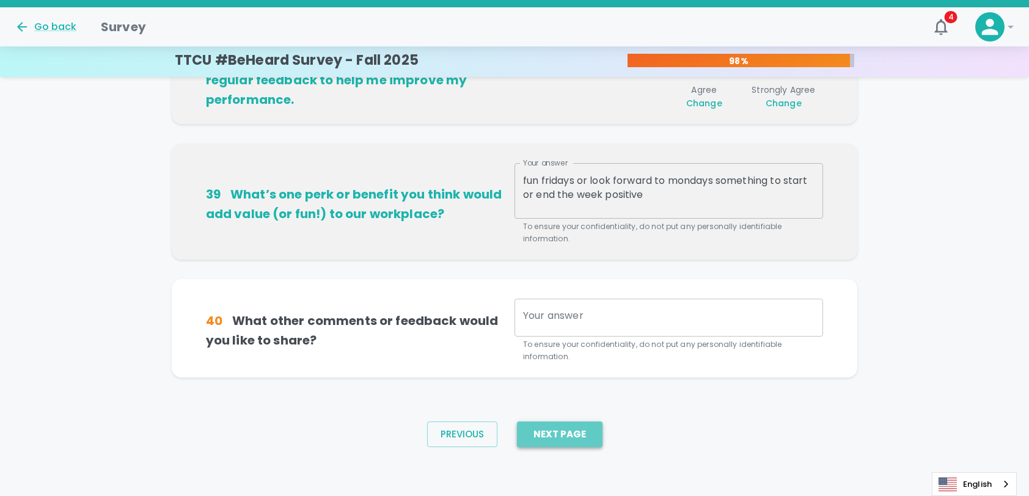
click at [573, 426] on button "Next Page" at bounding box center [560, 435] width 86 height 26
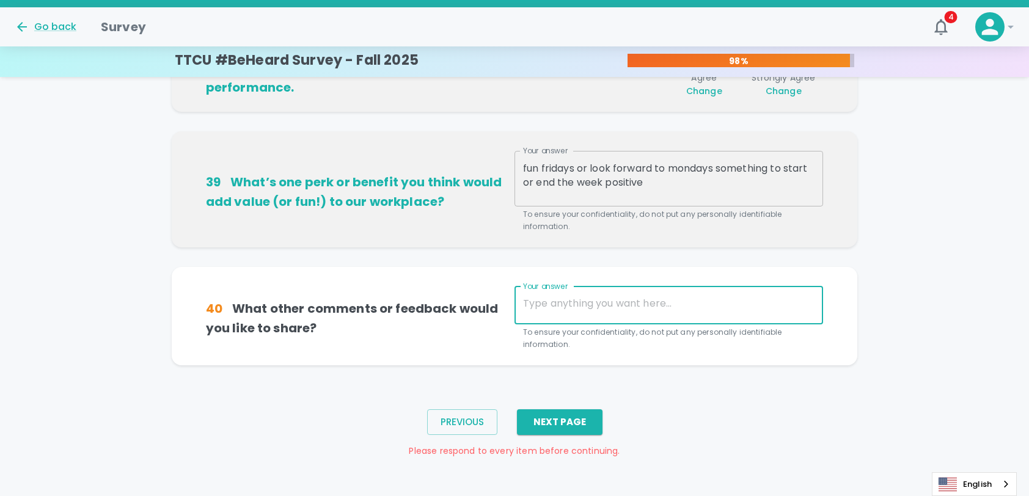
click at [582, 302] on textarea "Your answer" at bounding box center [669, 305] width 292 height 18
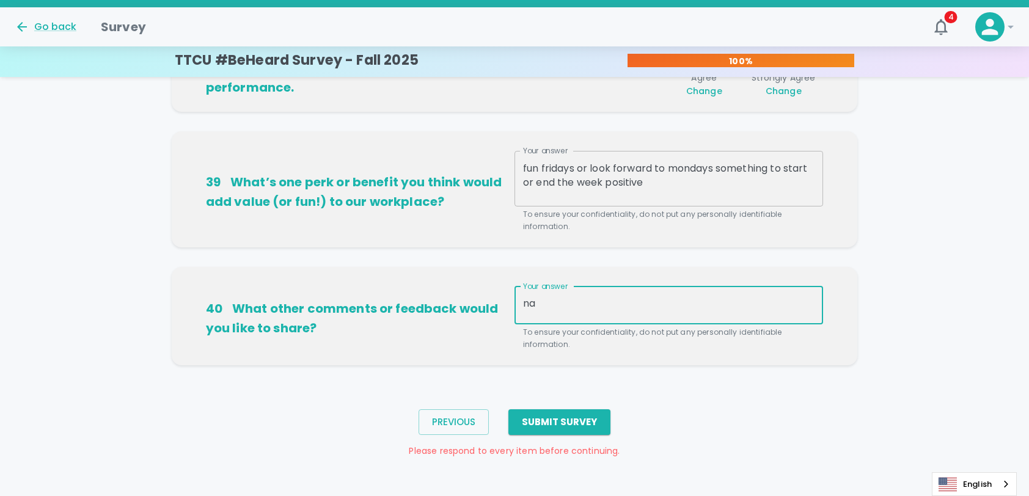
type textarea "n"
type textarea "w"
type textarea "love working for TTFCU"
click at [567, 434] on button "Submit Survey" at bounding box center [560, 423] width 102 height 26
